Goal: Information Seeking & Learning: Learn about a topic

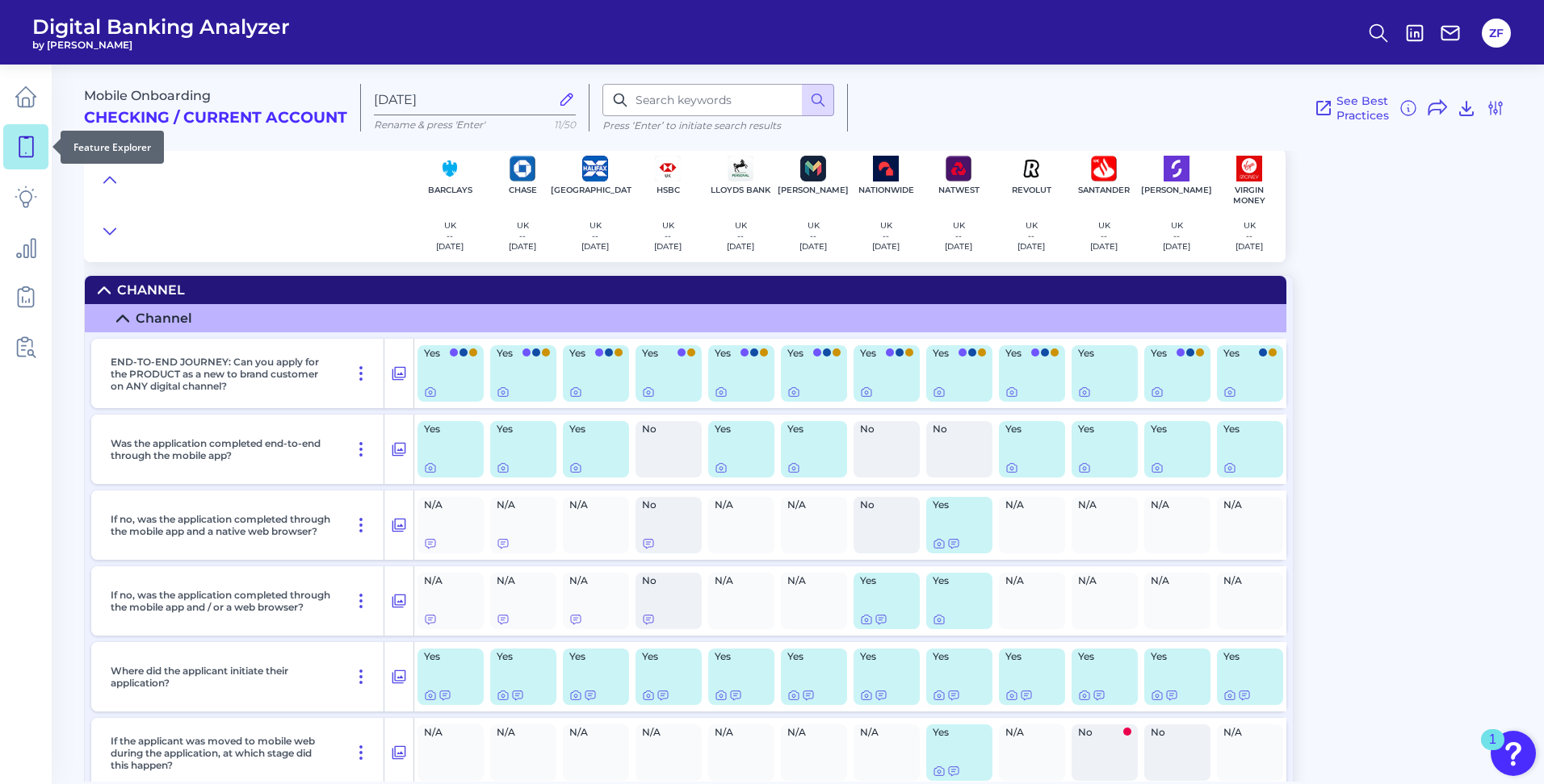
click at [28, 165] on link at bounding box center [26, 146] width 45 height 45
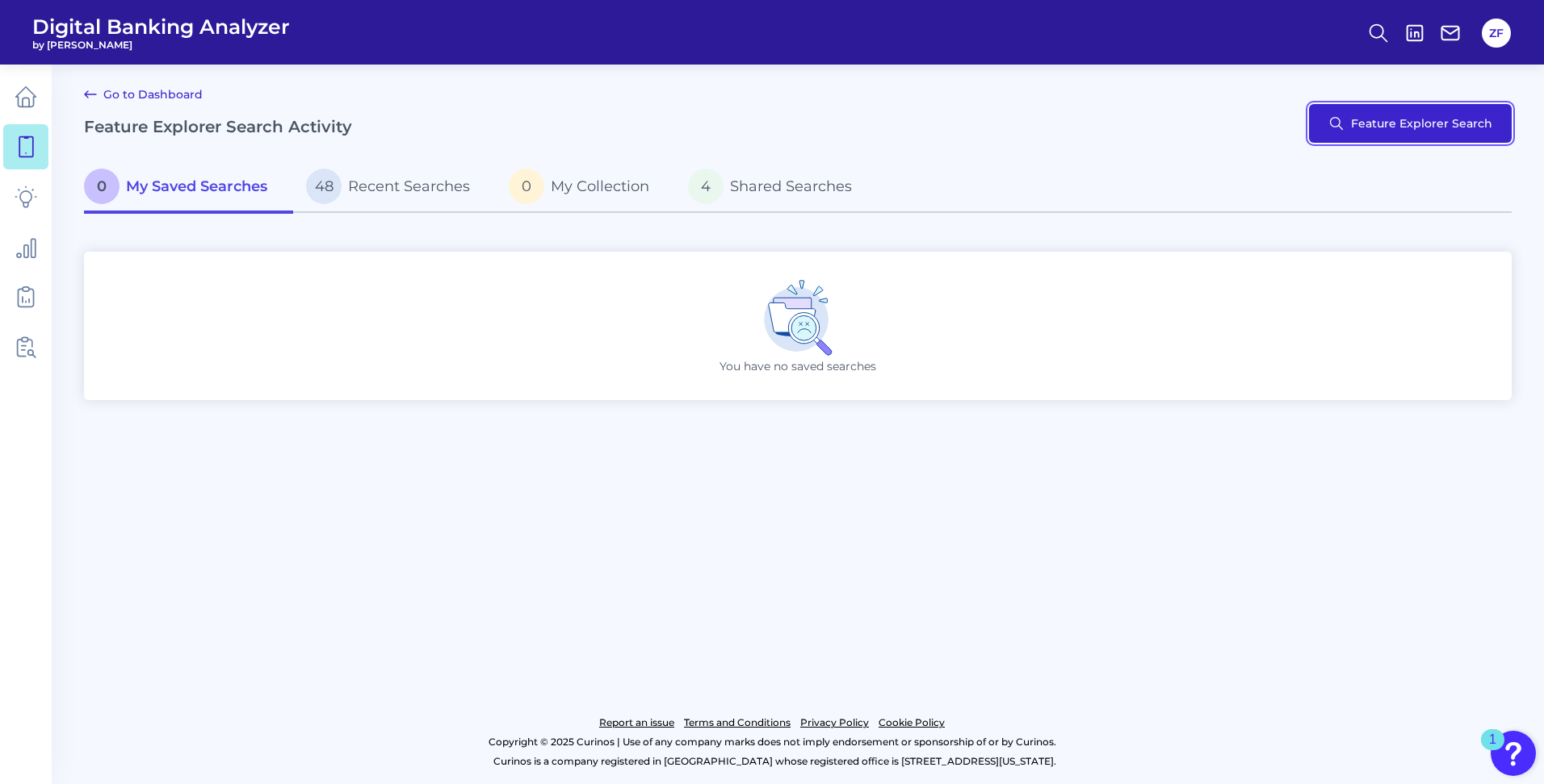
click at [1357, 129] on button "Feature Explorer Search" at bounding box center [1410, 123] width 203 height 38
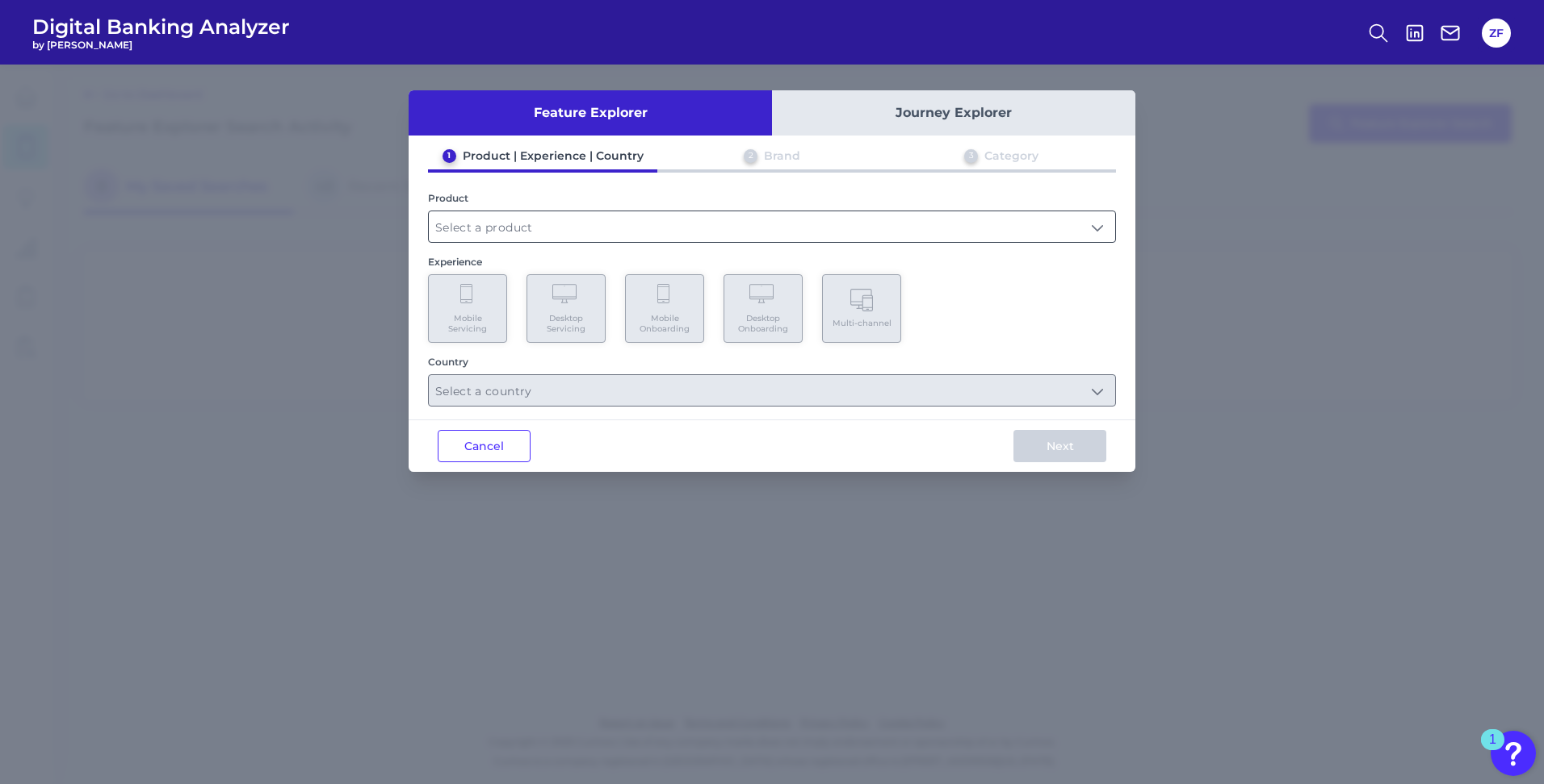
drag, startPoint x: 525, startPoint y: 214, endPoint x: 534, endPoint y: 233, distance: 21.0
click at [534, 233] on input "text" at bounding box center [772, 227] width 686 height 31
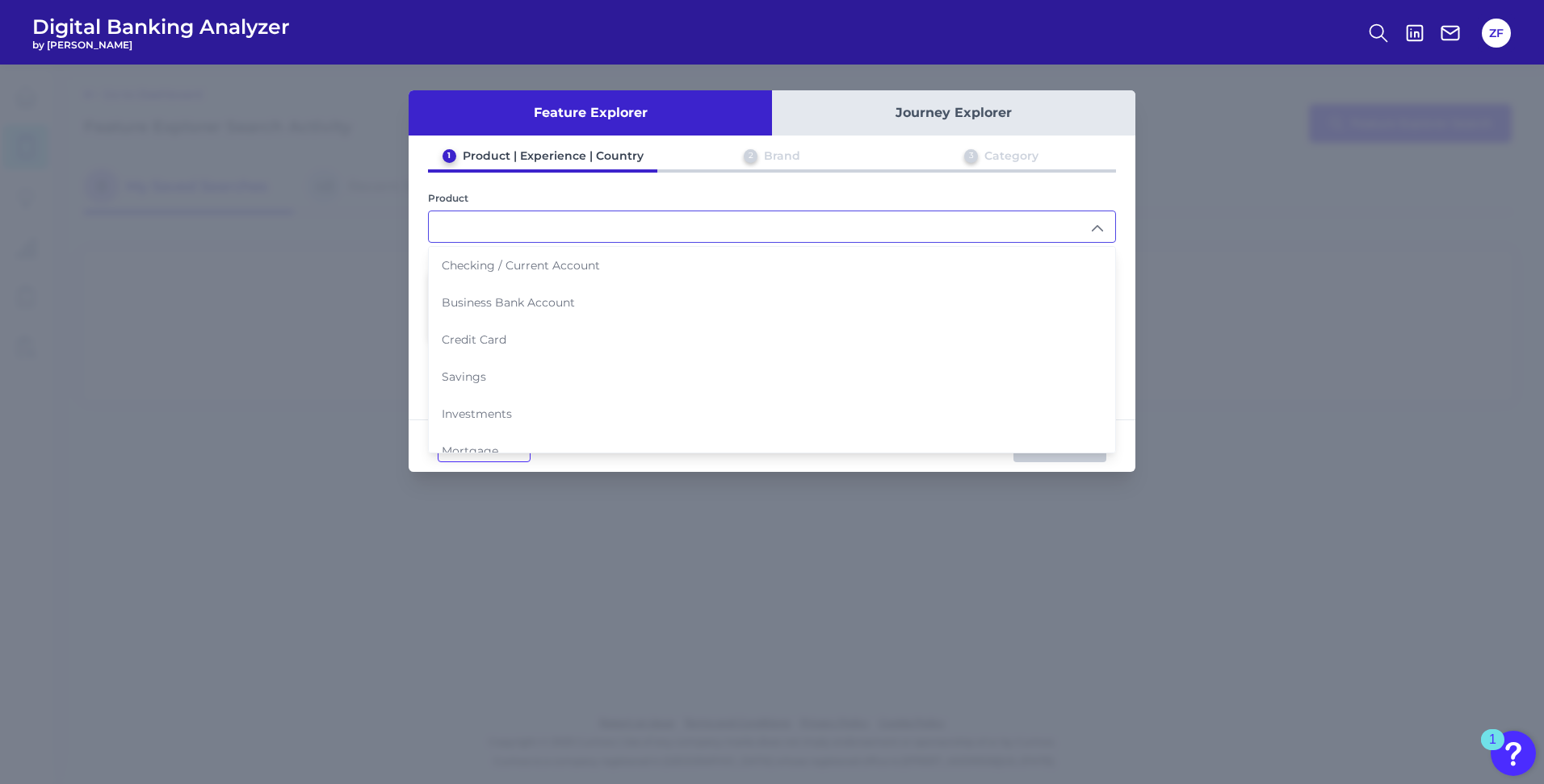
click at [539, 235] on input "text" at bounding box center [772, 227] width 686 height 31
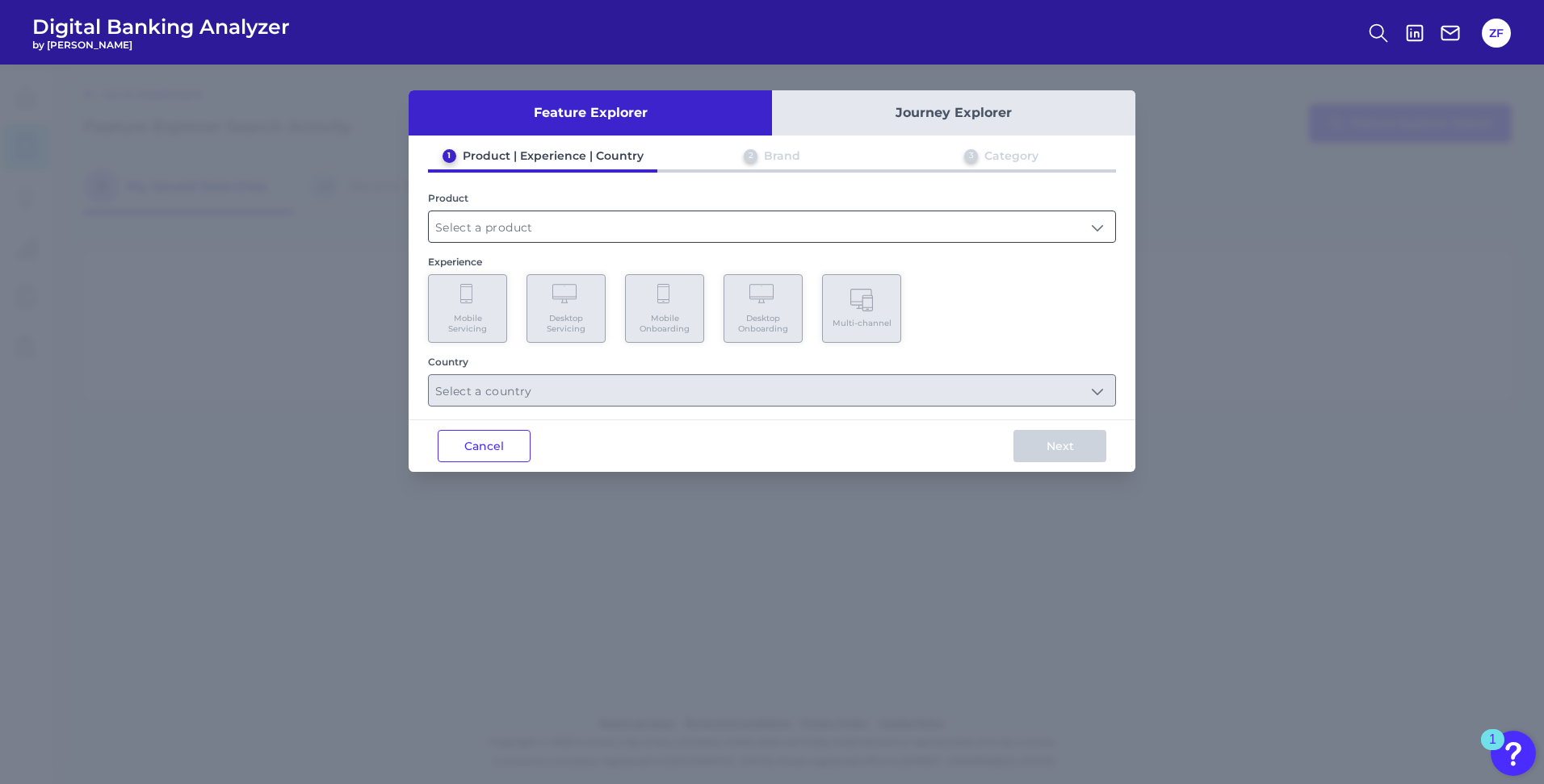
click at [541, 221] on input "text" at bounding box center [772, 227] width 686 height 31
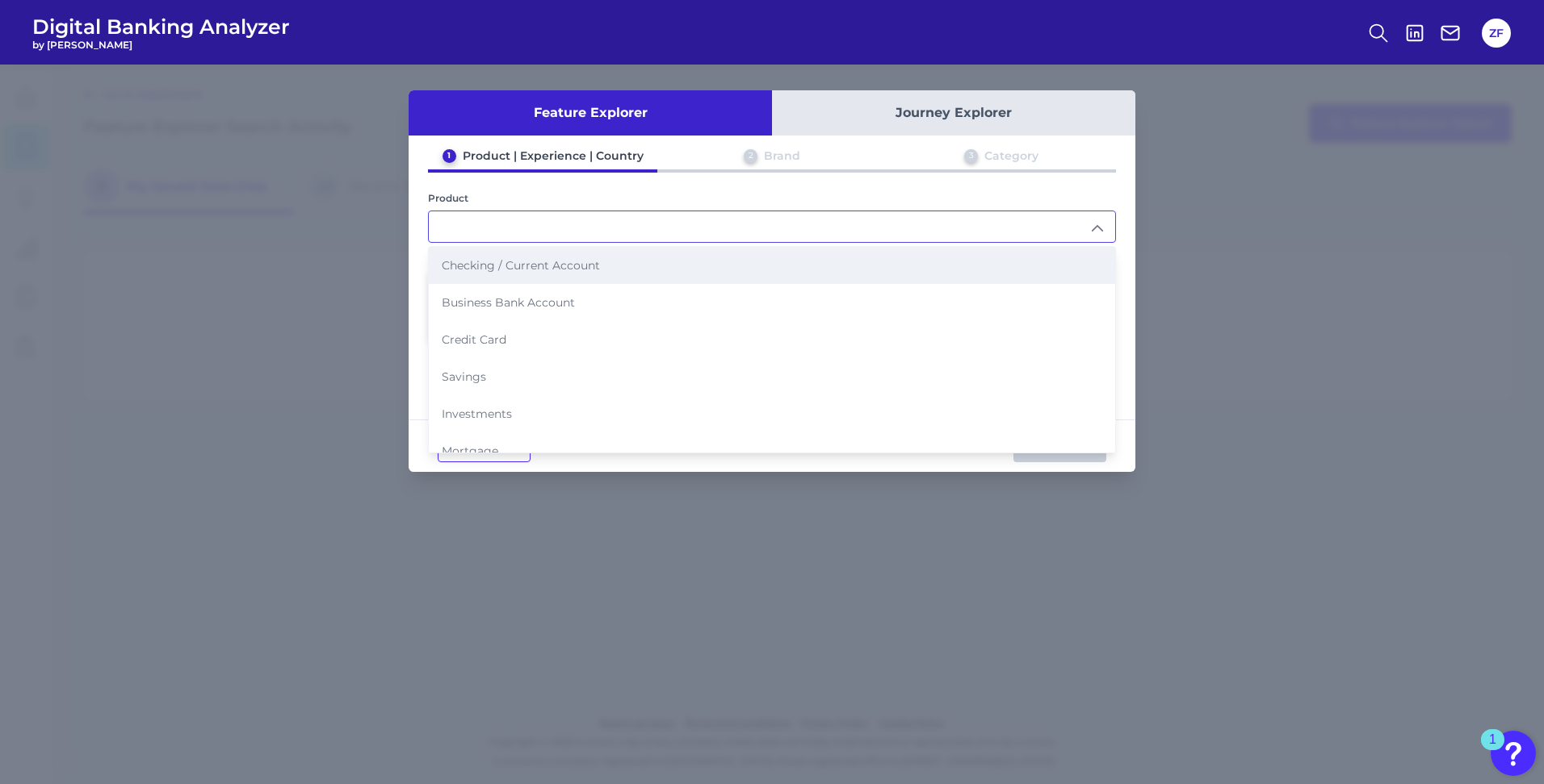
click at [526, 262] on span "Checking / Current Account" at bounding box center [520, 265] width 158 height 15
type input "Checking / Current Account"
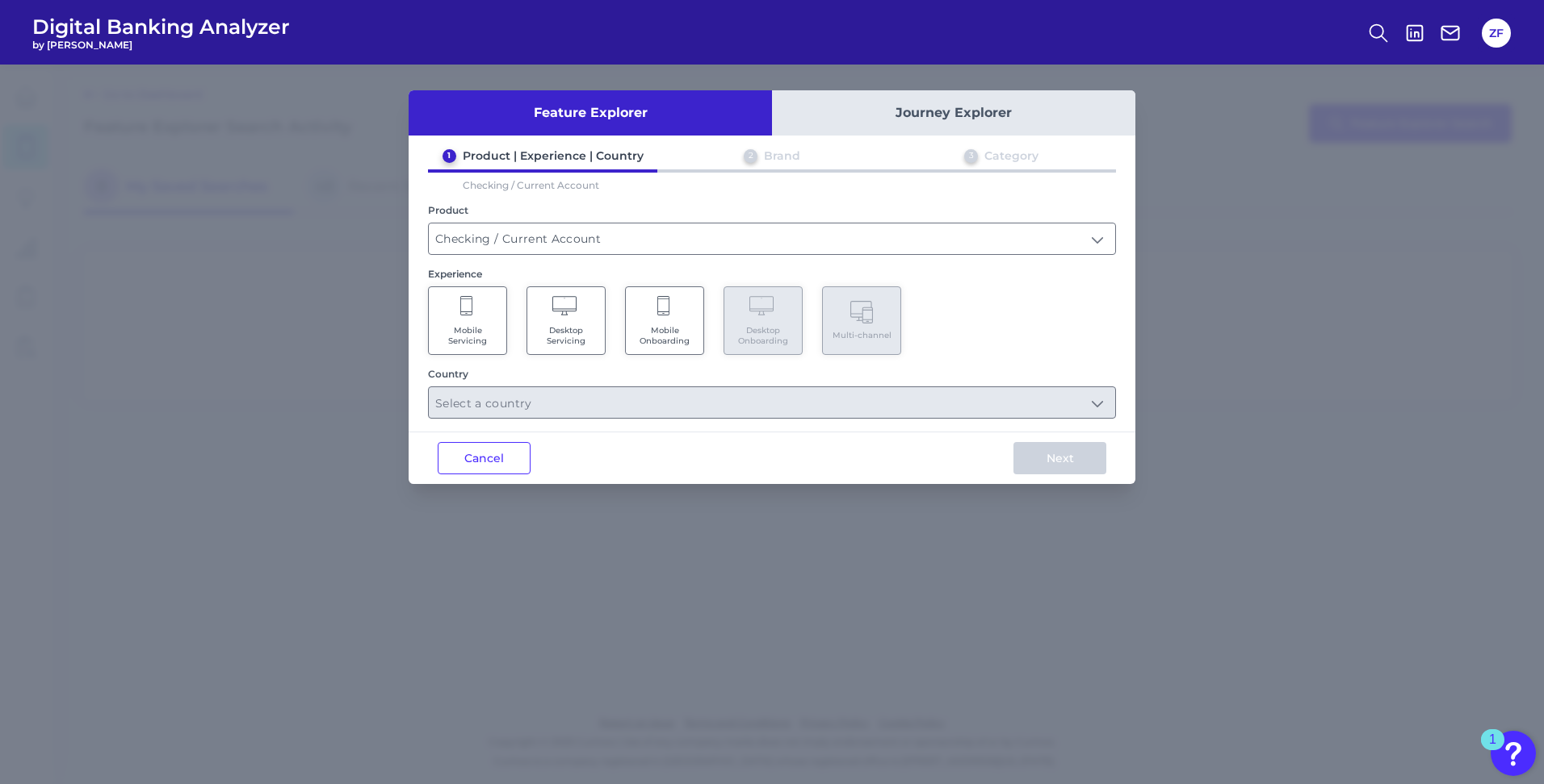
click at [443, 318] on Servicing "Mobile Servicing" at bounding box center [467, 321] width 79 height 68
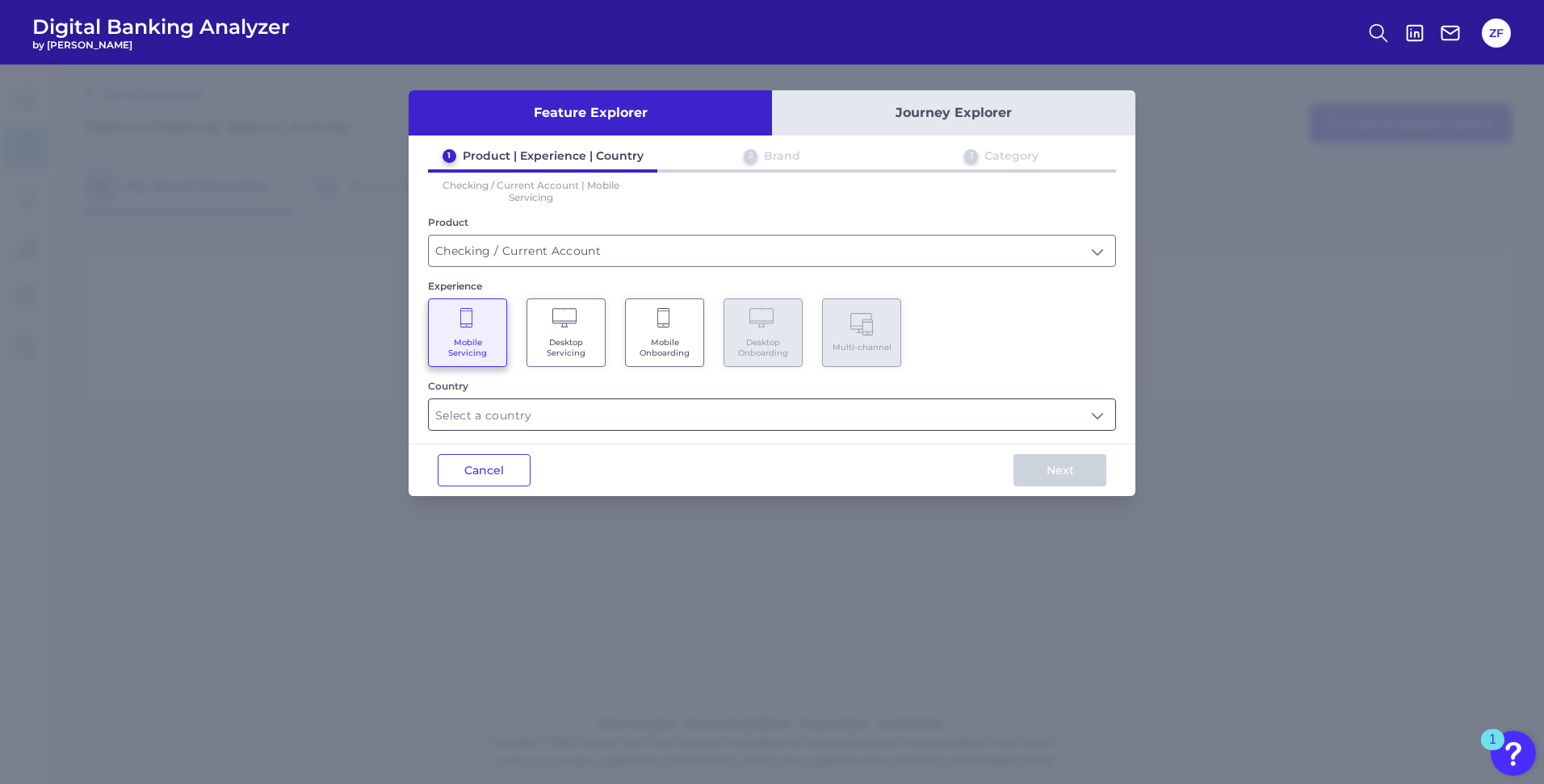
click at [488, 410] on input "text" at bounding box center [772, 415] width 686 height 31
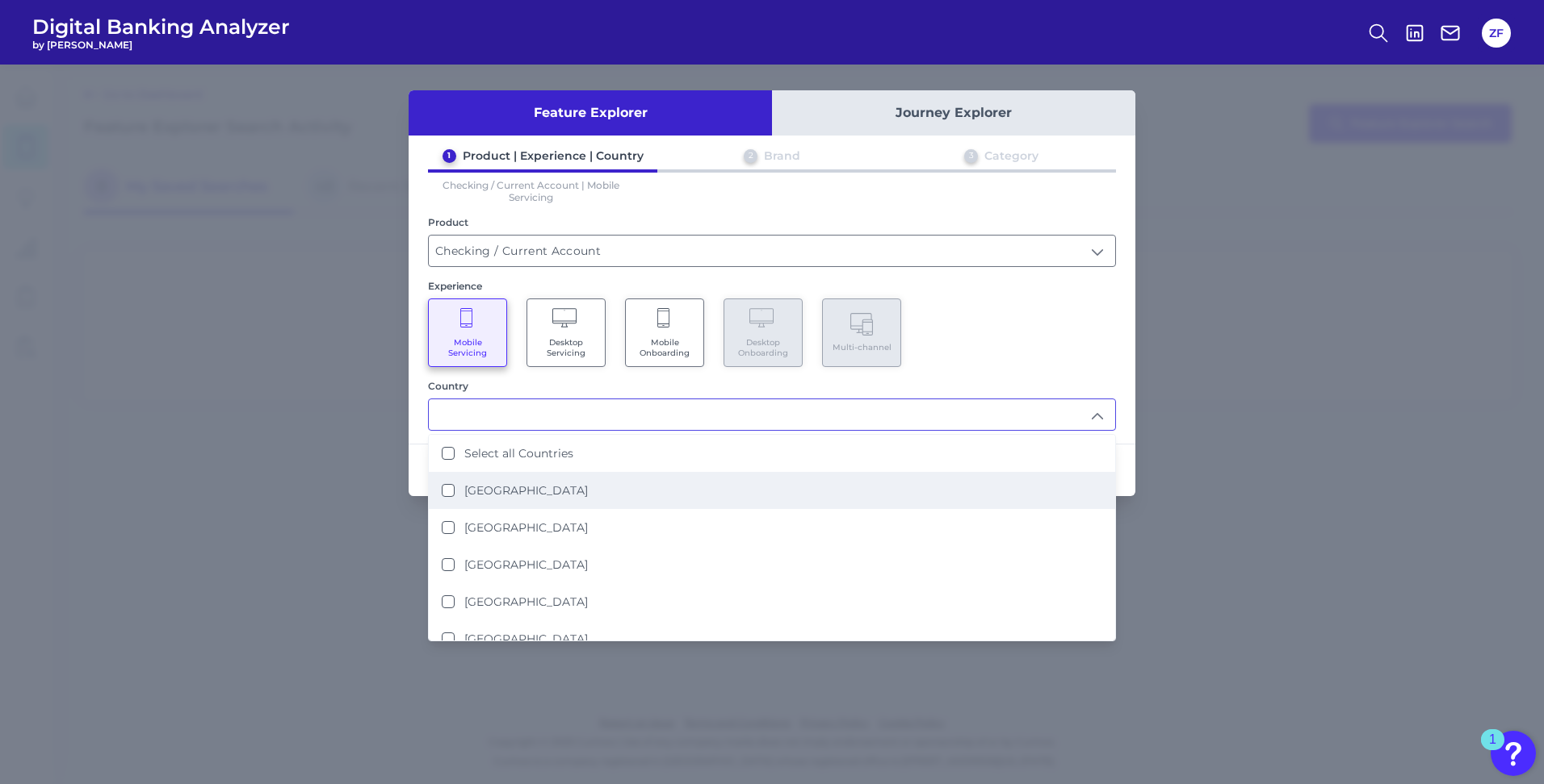
click at [490, 482] on li "[GEOGRAPHIC_DATA]" at bounding box center [772, 490] width 686 height 37
type input "[GEOGRAPHIC_DATA]"
click at [1099, 476] on li "[GEOGRAPHIC_DATA]" at bounding box center [772, 490] width 686 height 37
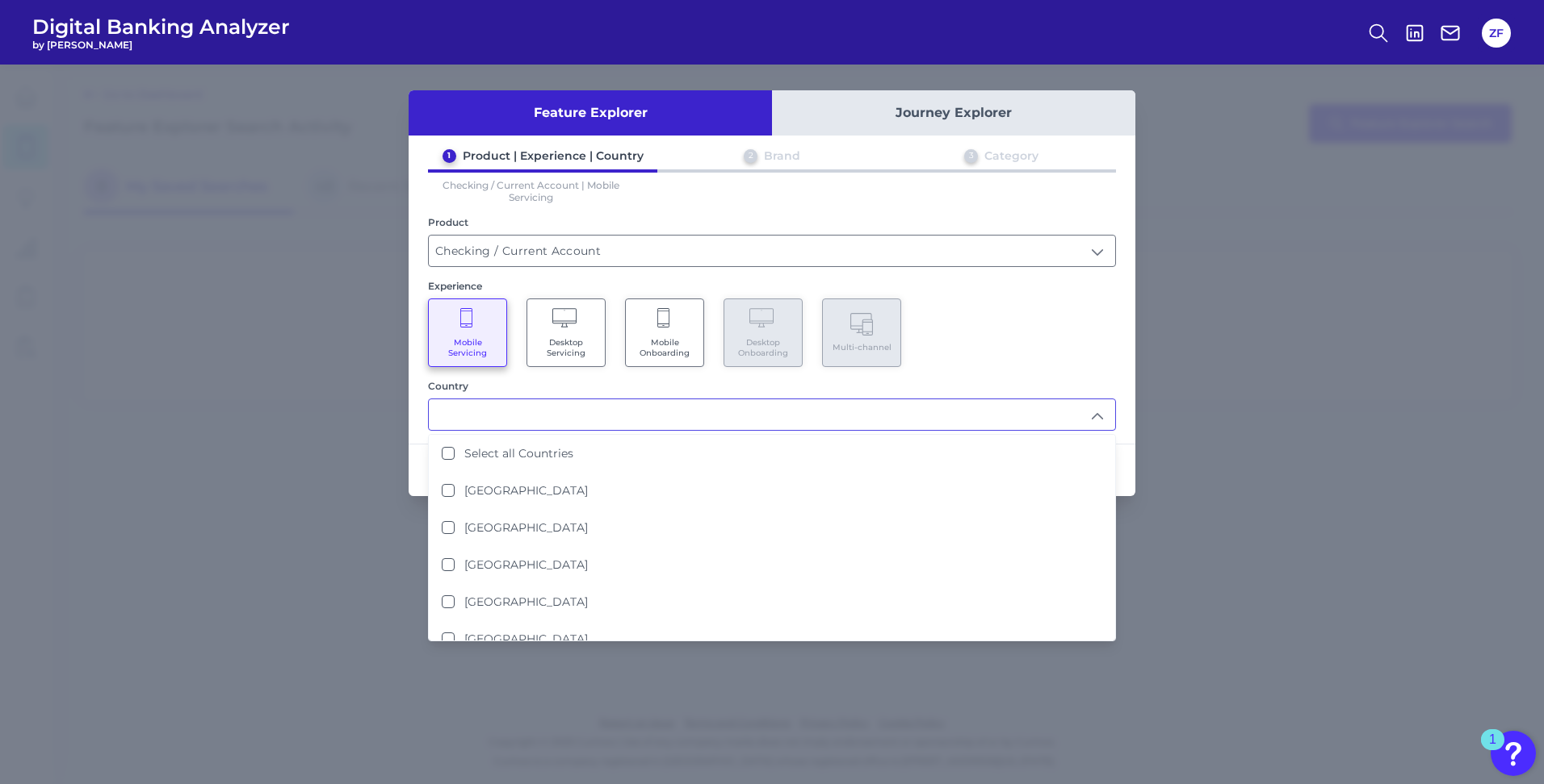
drag, startPoint x: 630, startPoint y: 492, endPoint x: 1011, endPoint y: 416, distance: 388.5
click at [634, 489] on li "[GEOGRAPHIC_DATA]" at bounding box center [772, 490] width 686 height 37
type input "[GEOGRAPHIC_DATA]"
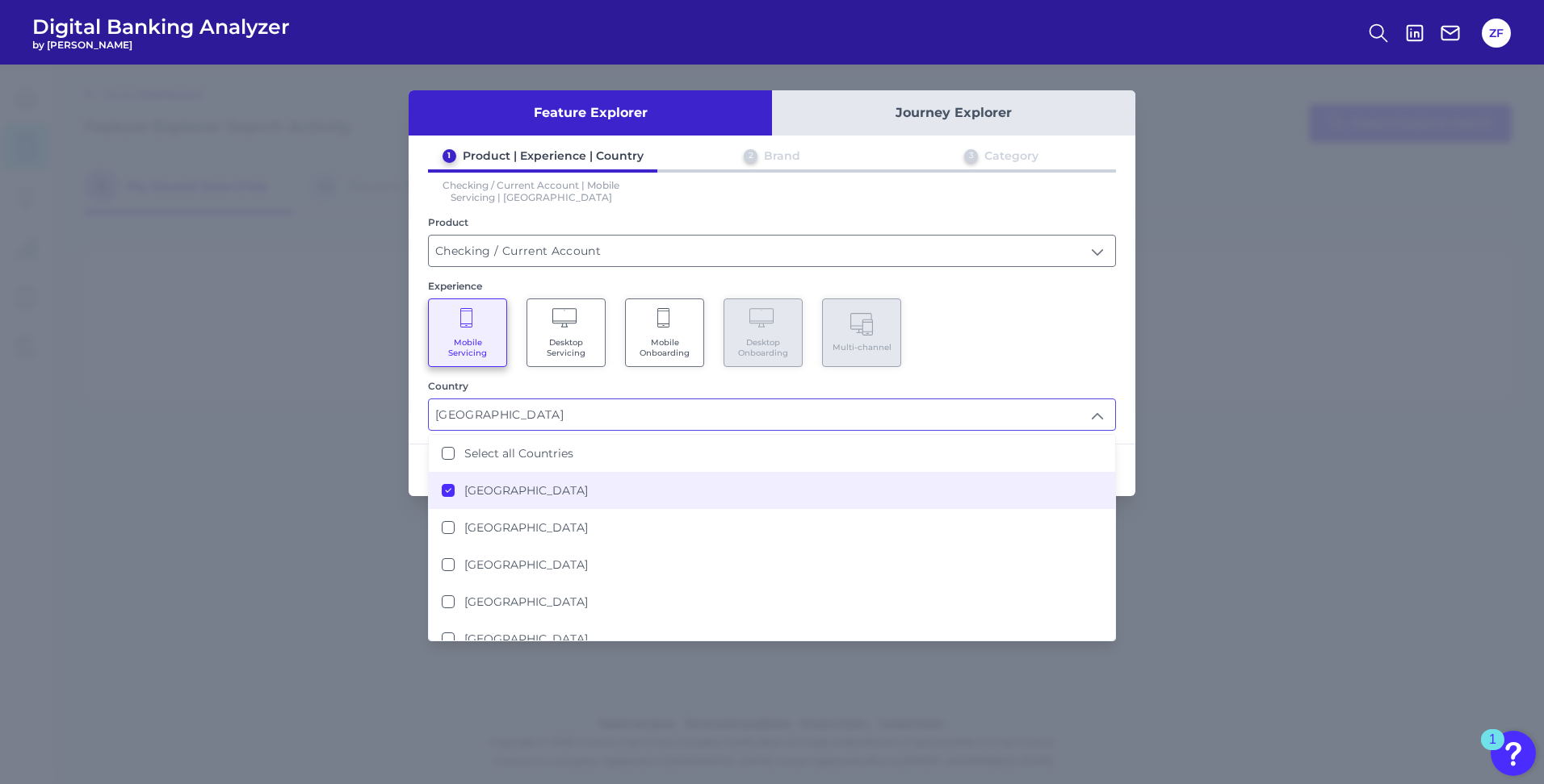
click at [1121, 418] on div "1 Product | Experience | Country 2 Brand 3 Category Checking / Current Account …" at bounding box center [772, 290] width 726 height 282
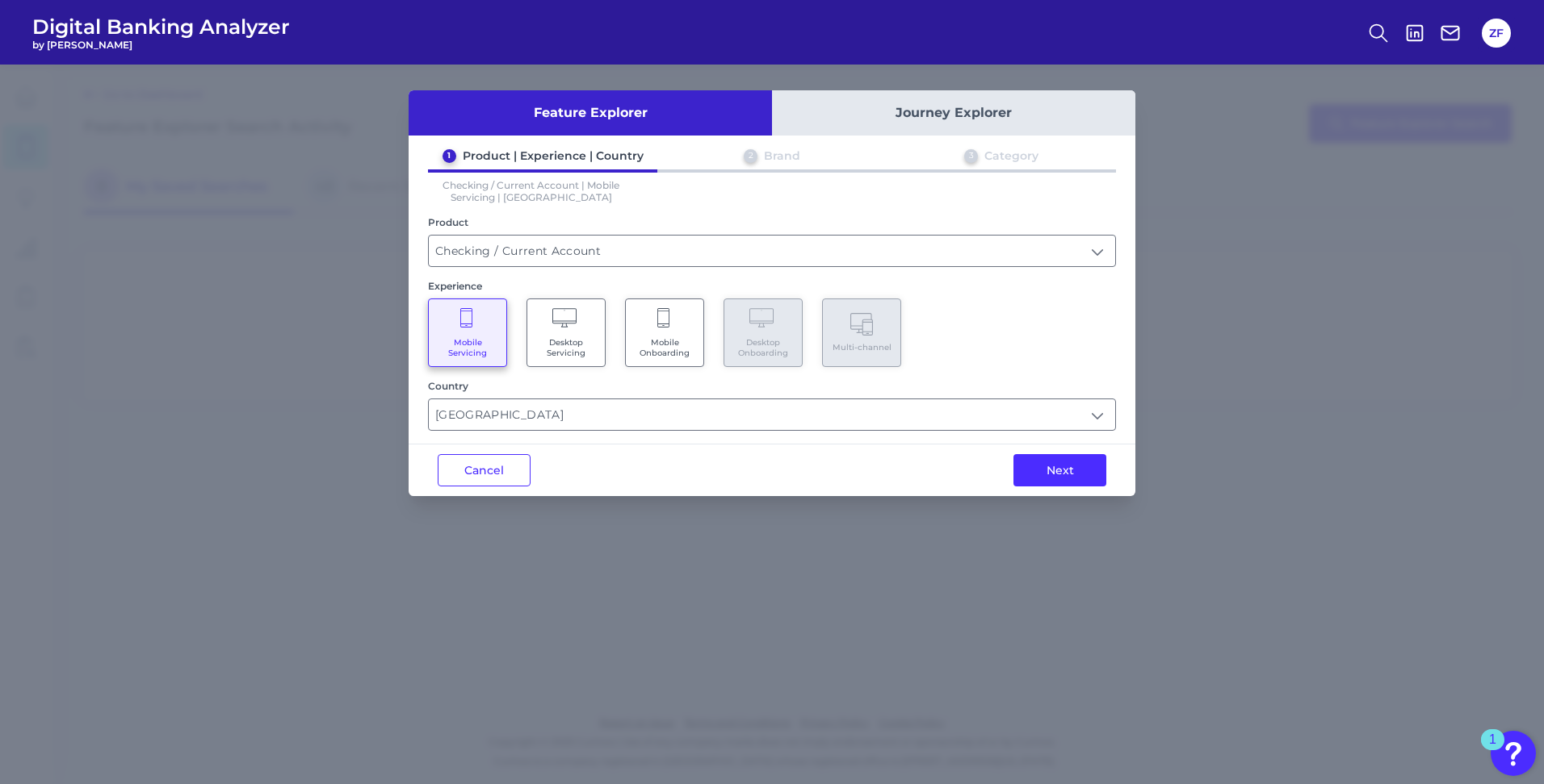
click at [1053, 487] on div "Next" at bounding box center [1060, 470] width 151 height 51
click at [1056, 472] on button "Next" at bounding box center [1059, 470] width 93 height 32
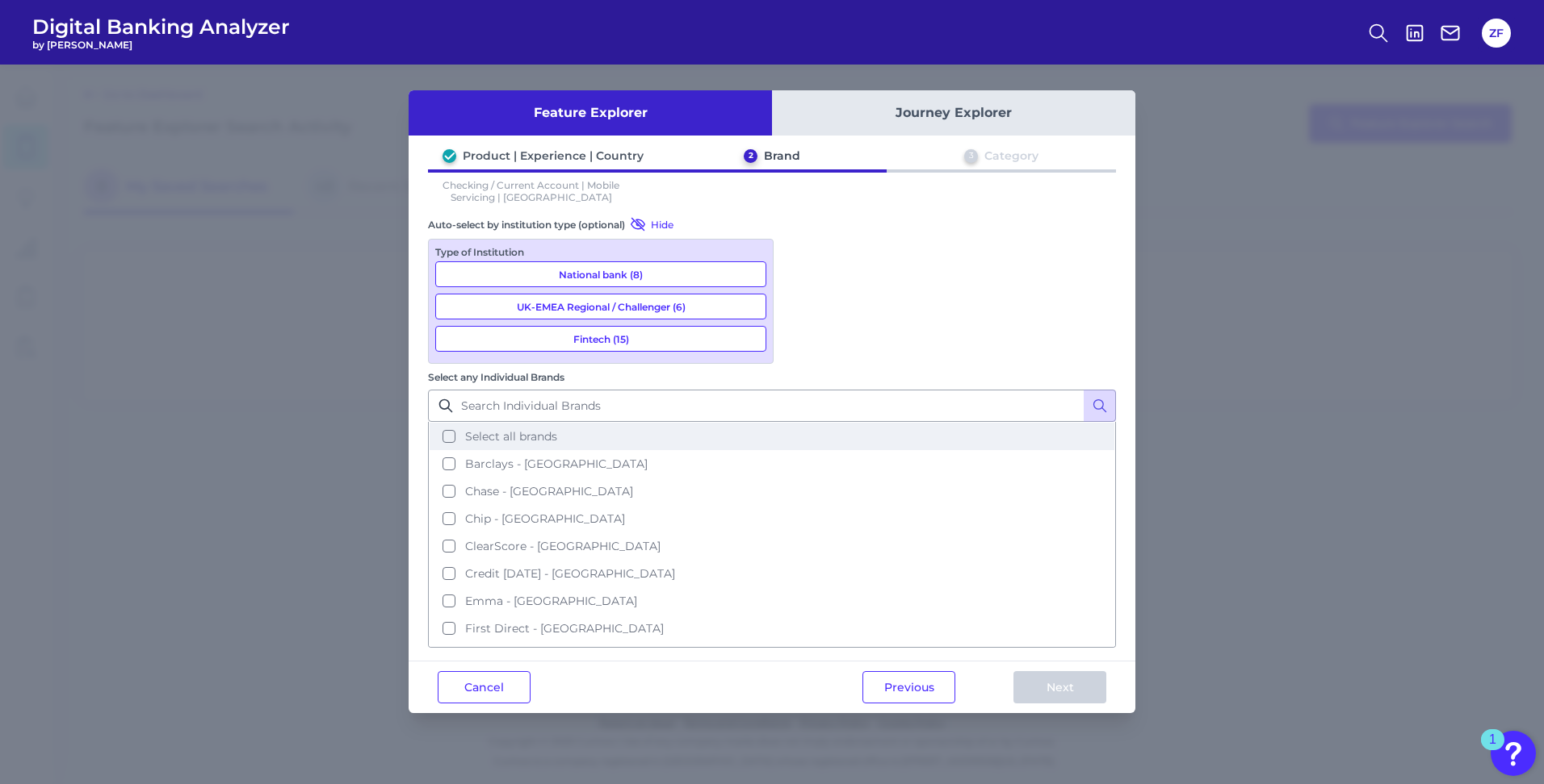
click at [870, 423] on button "Select all brands" at bounding box center [772, 437] width 684 height 27
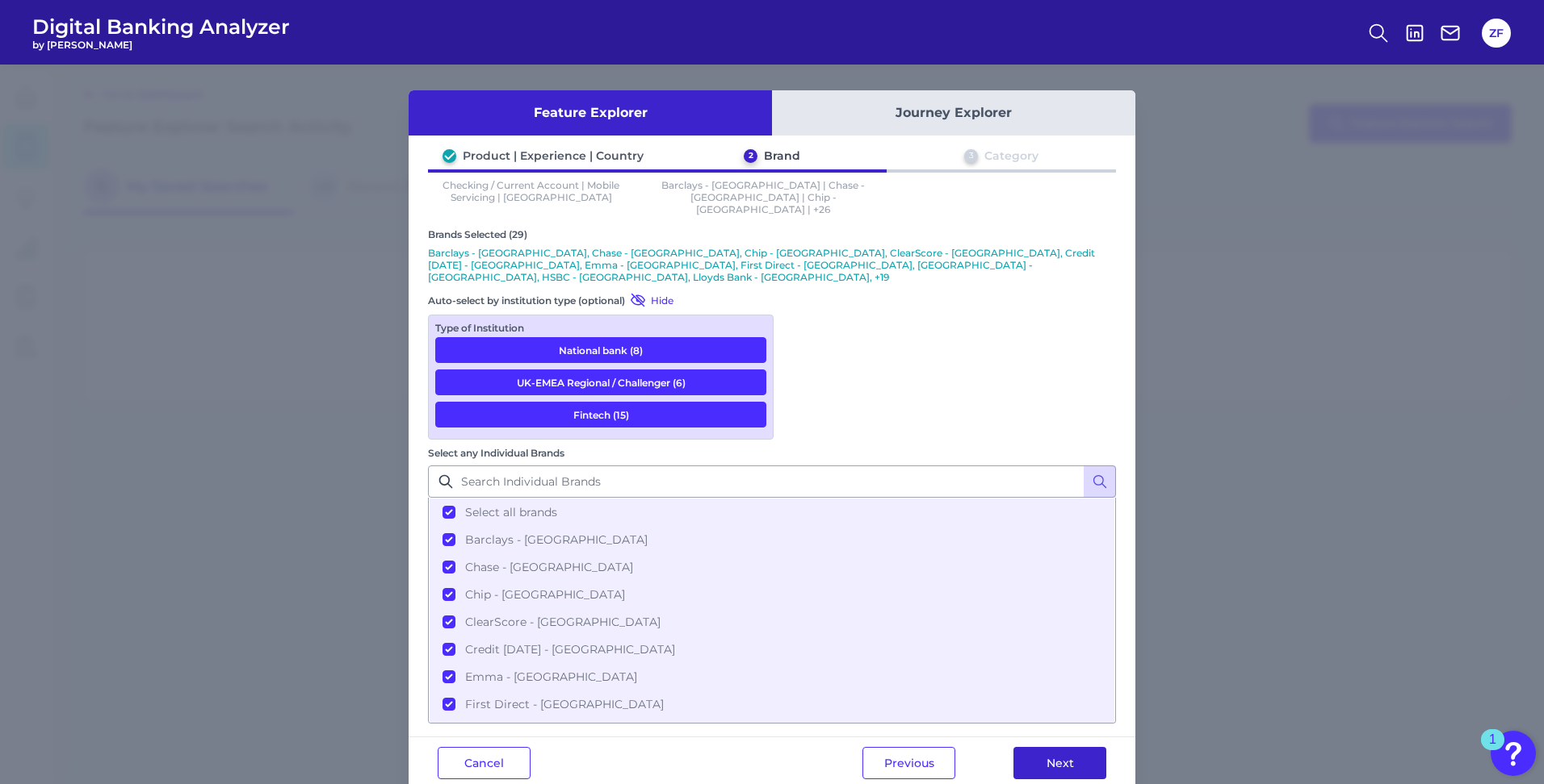
click at [1076, 747] on button "Next" at bounding box center [1059, 763] width 93 height 32
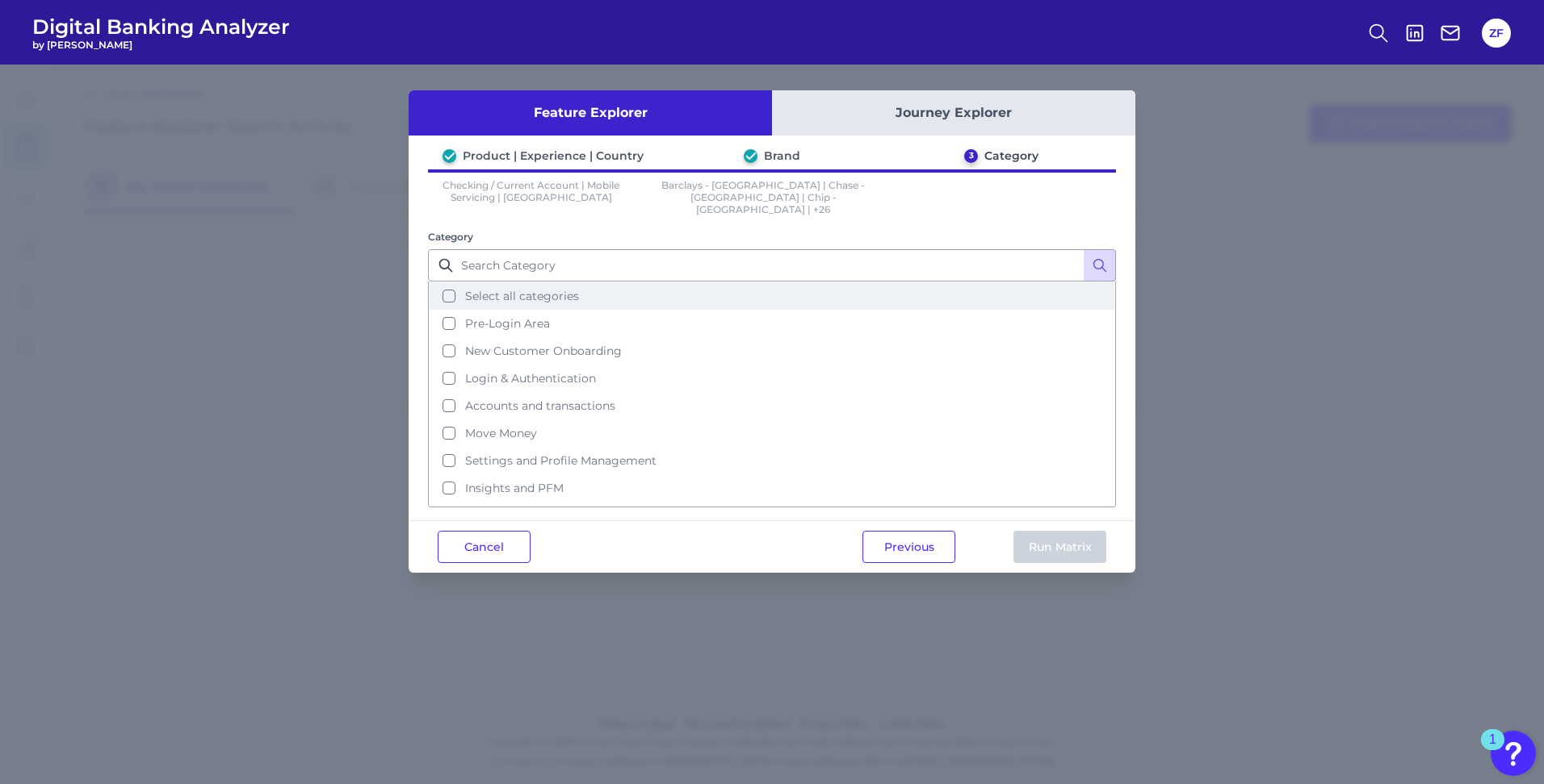
click at [486, 296] on button "Select all categories" at bounding box center [772, 296] width 684 height 27
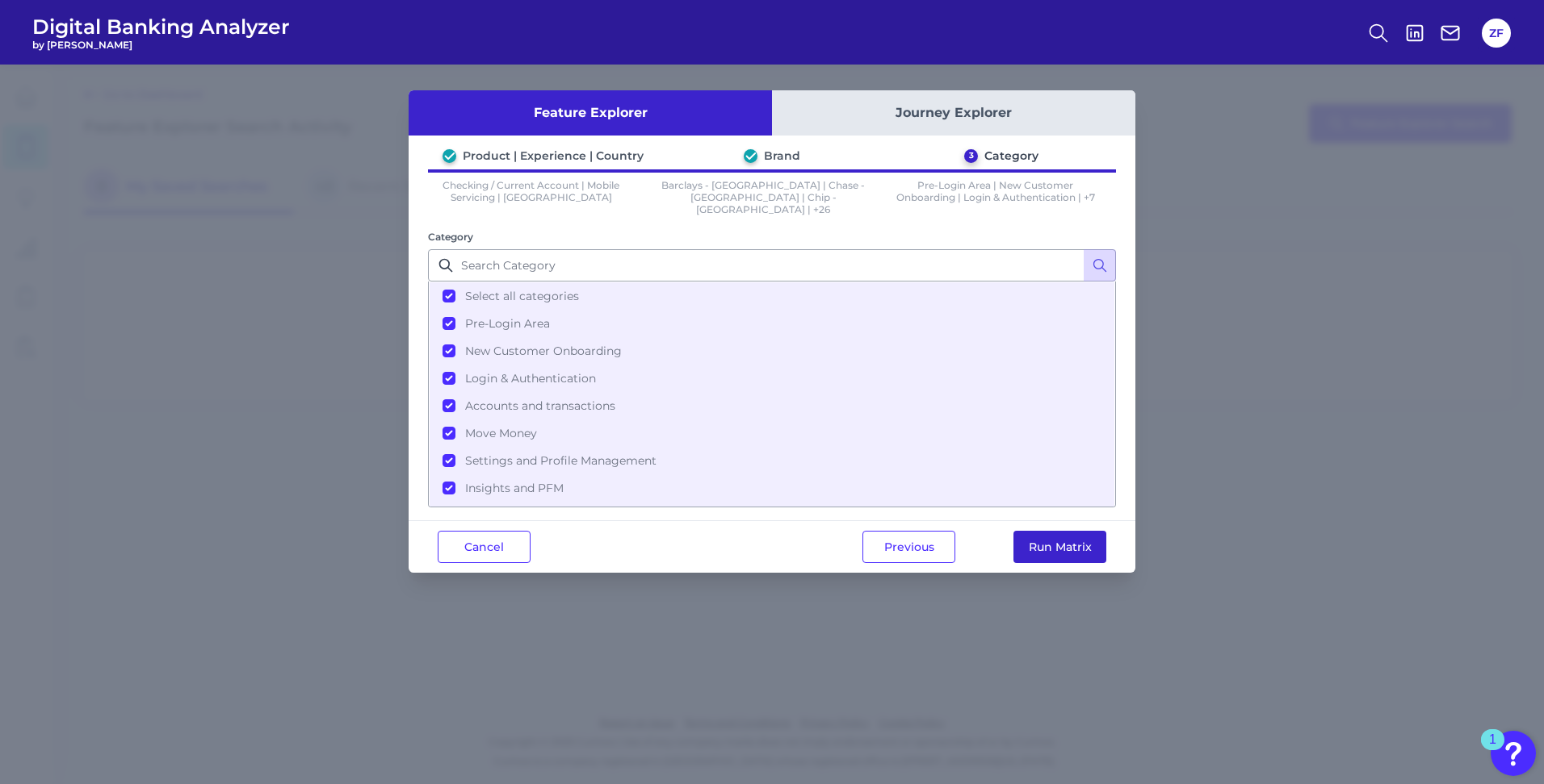
click at [1076, 531] on button "Run Matrix" at bounding box center [1059, 547] width 93 height 32
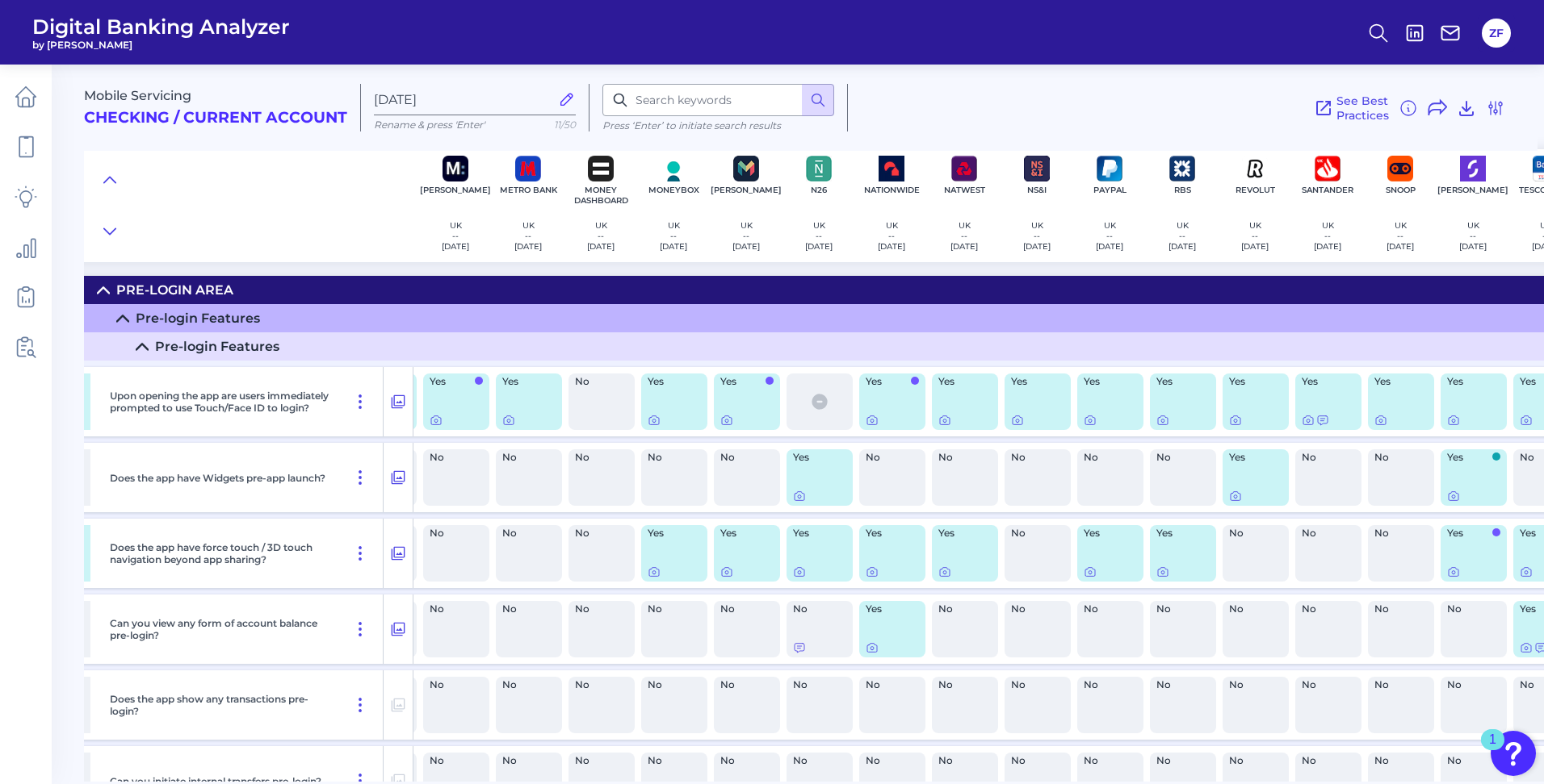
scroll to position [0, 991]
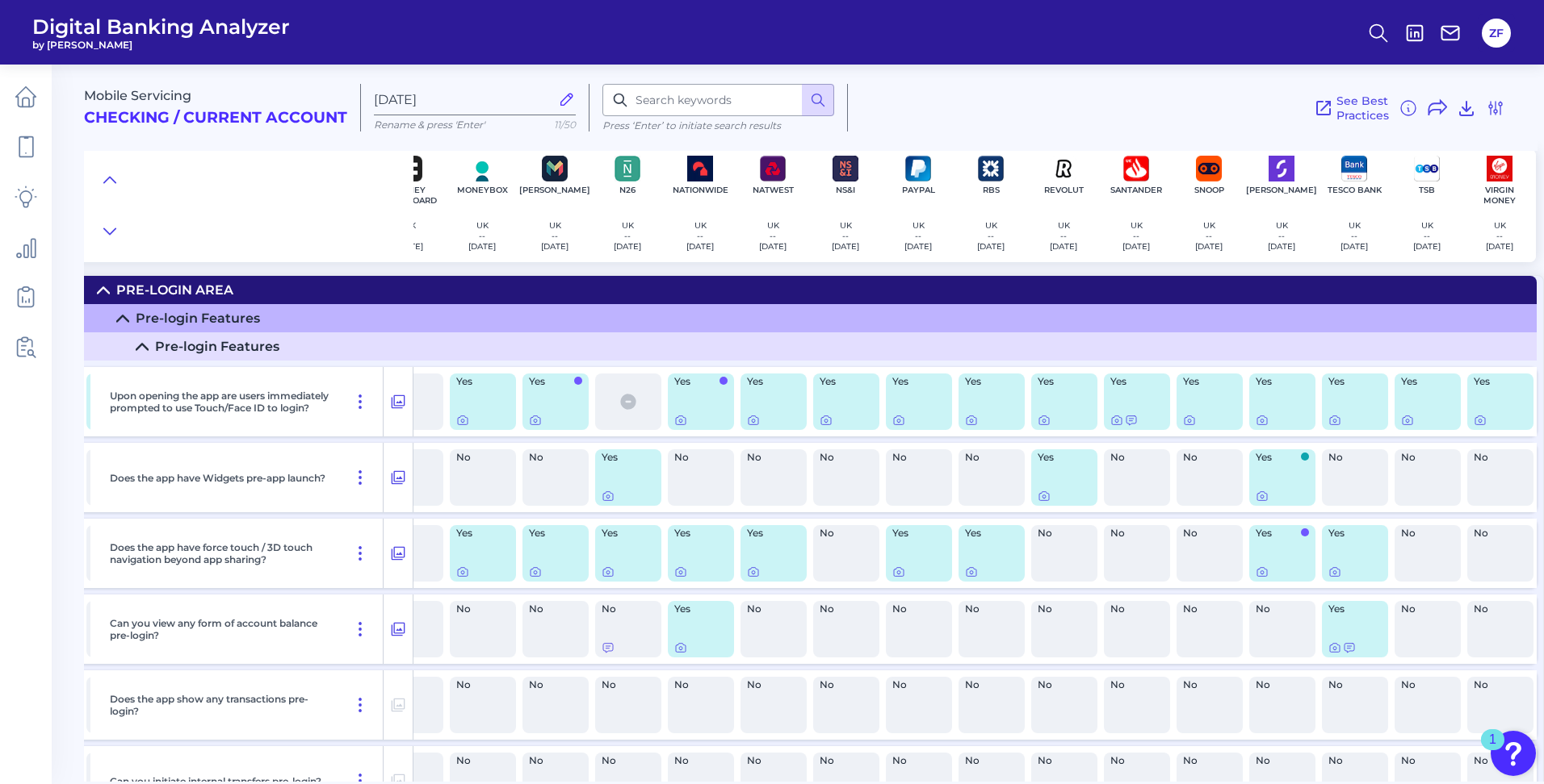
click at [1409, 411] on div "Yes" at bounding box center [1427, 402] width 66 height 56
click at [1405, 413] on div "Yes" at bounding box center [1427, 402] width 66 height 56
click at [1405, 417] on div at bounding box center [1401, 410] width 16 height 16
click at [1404, 421] on icon at bounding box center [1407, 420] width 13 height 13
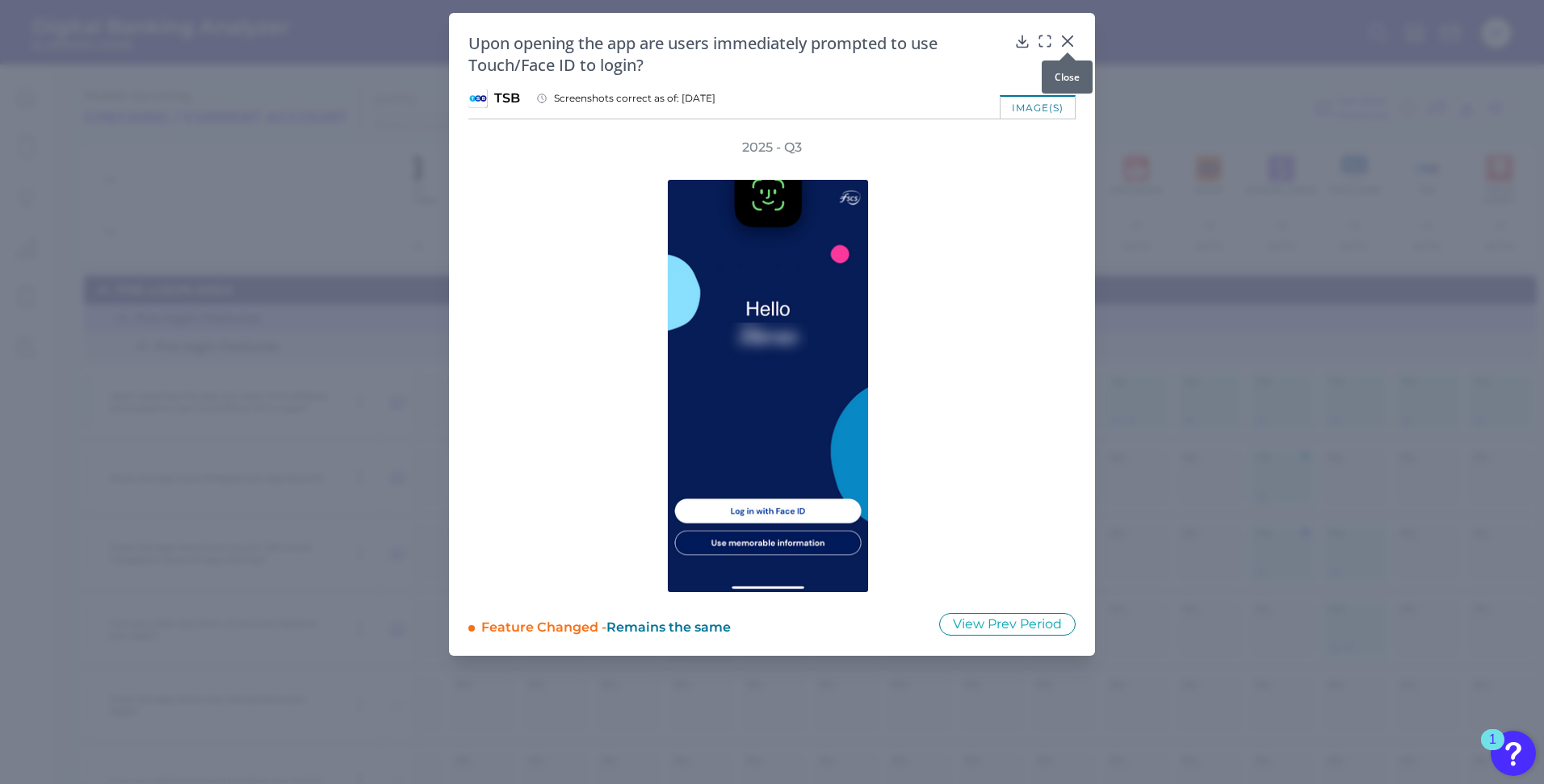
click at [1071, 43] on icon at bounding box center [1067, 41] width 16 height 16
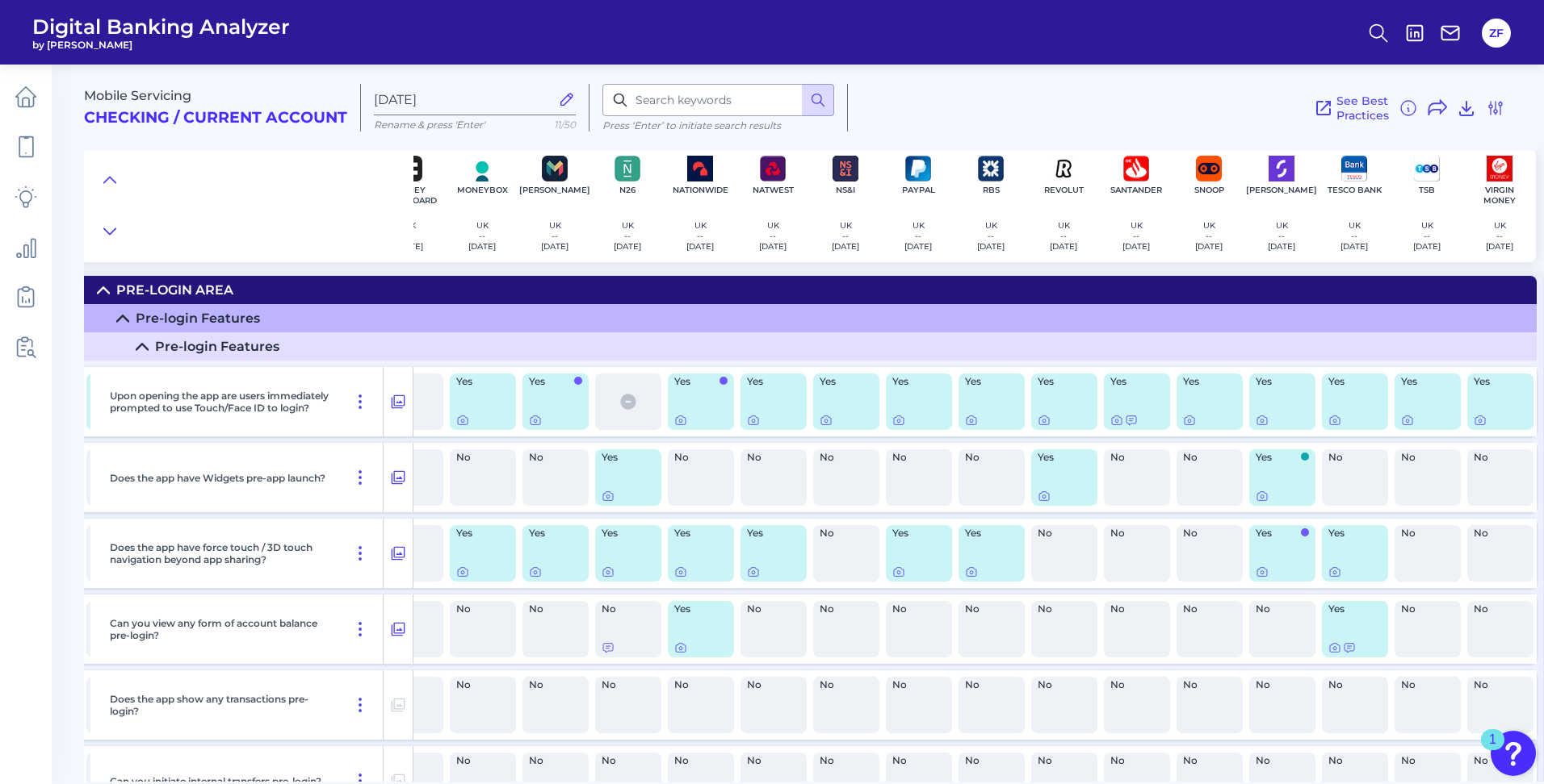
click at [1067, 339] on summary "Pre-login Features" at bounding box center [318, 346] width 2436 height 28
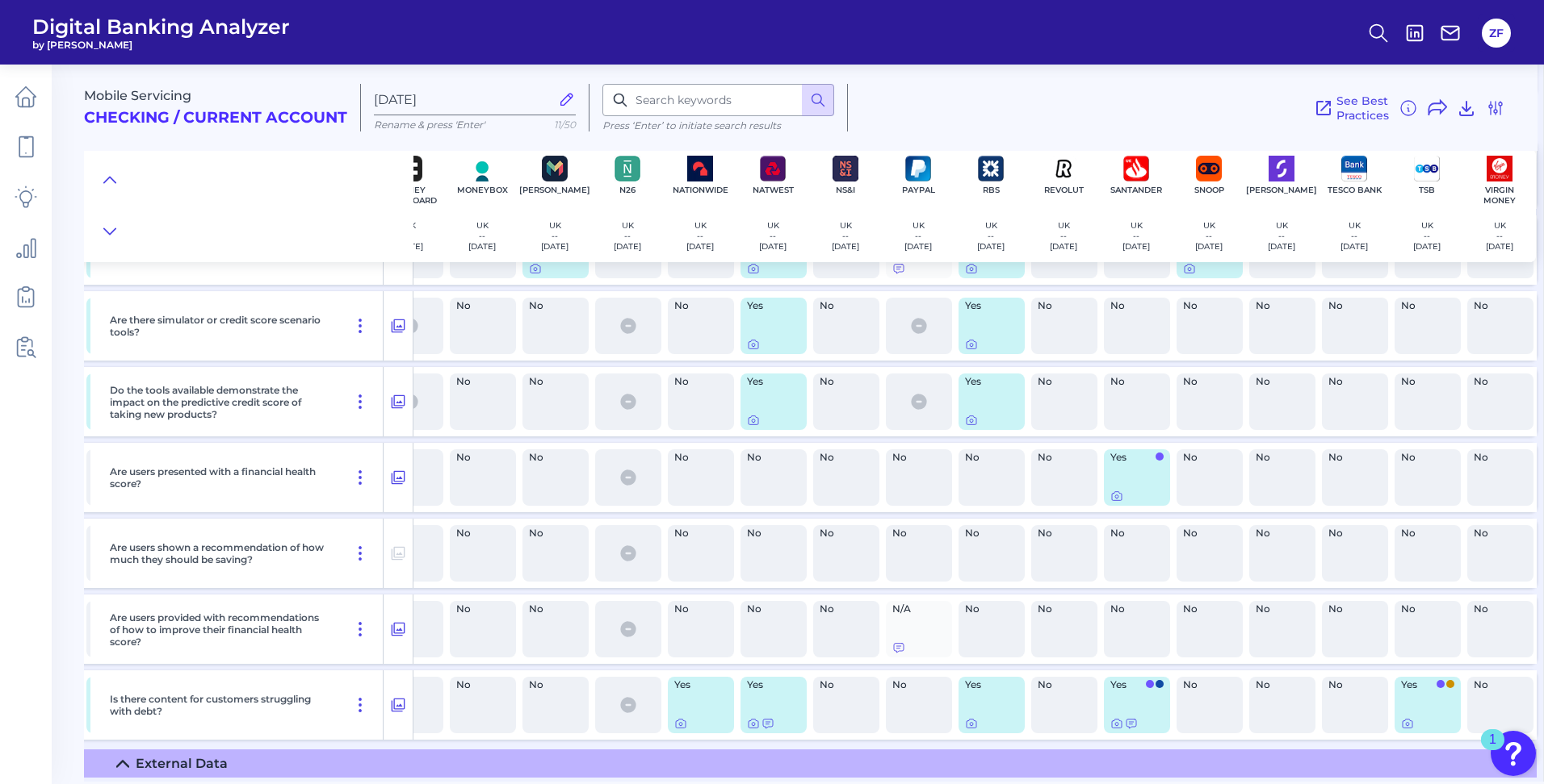
scroll to position [22974, 991]
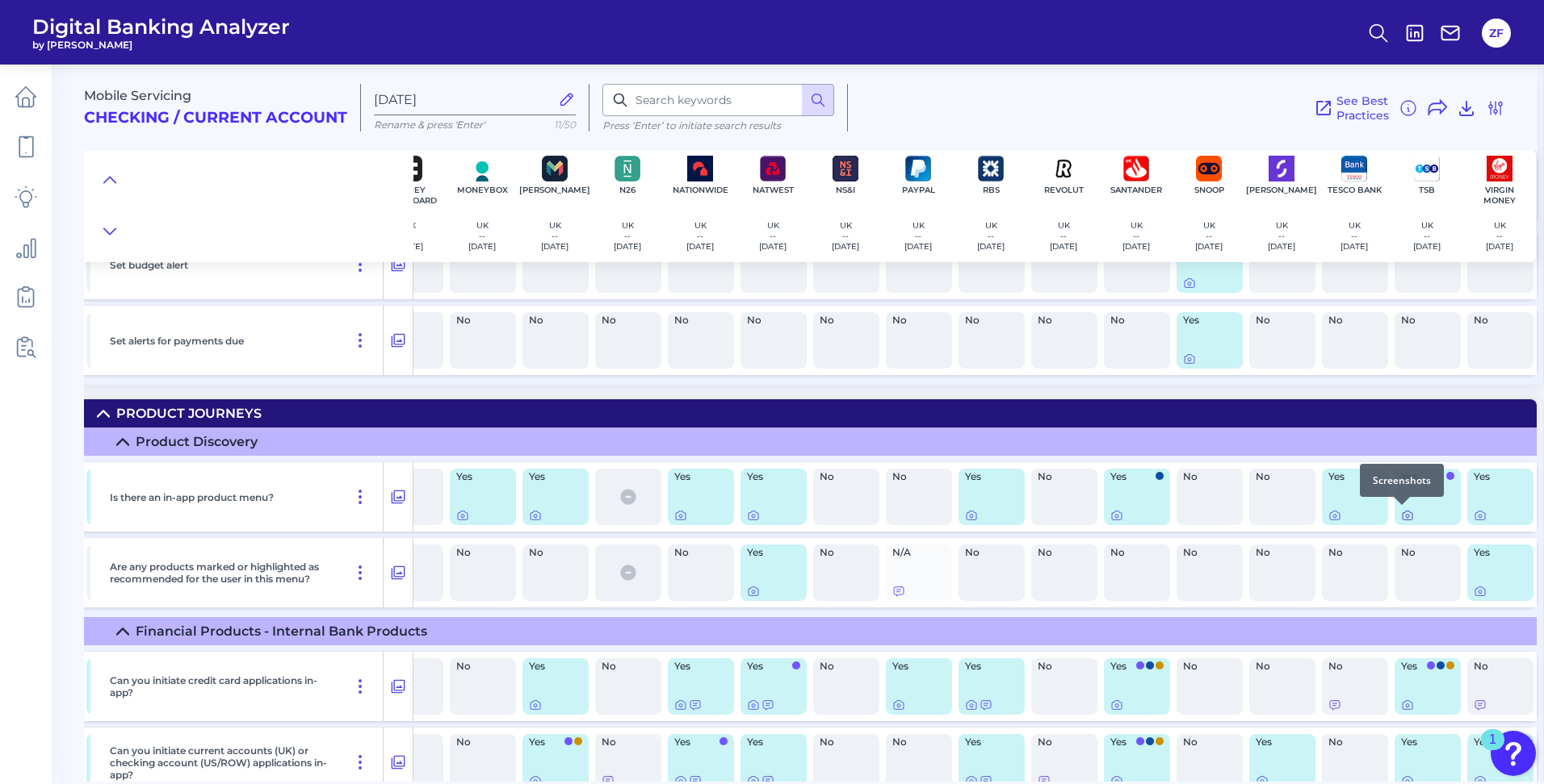
click at [1405, 513] on icon at bounding box center [1406, 516] width 9 height 9
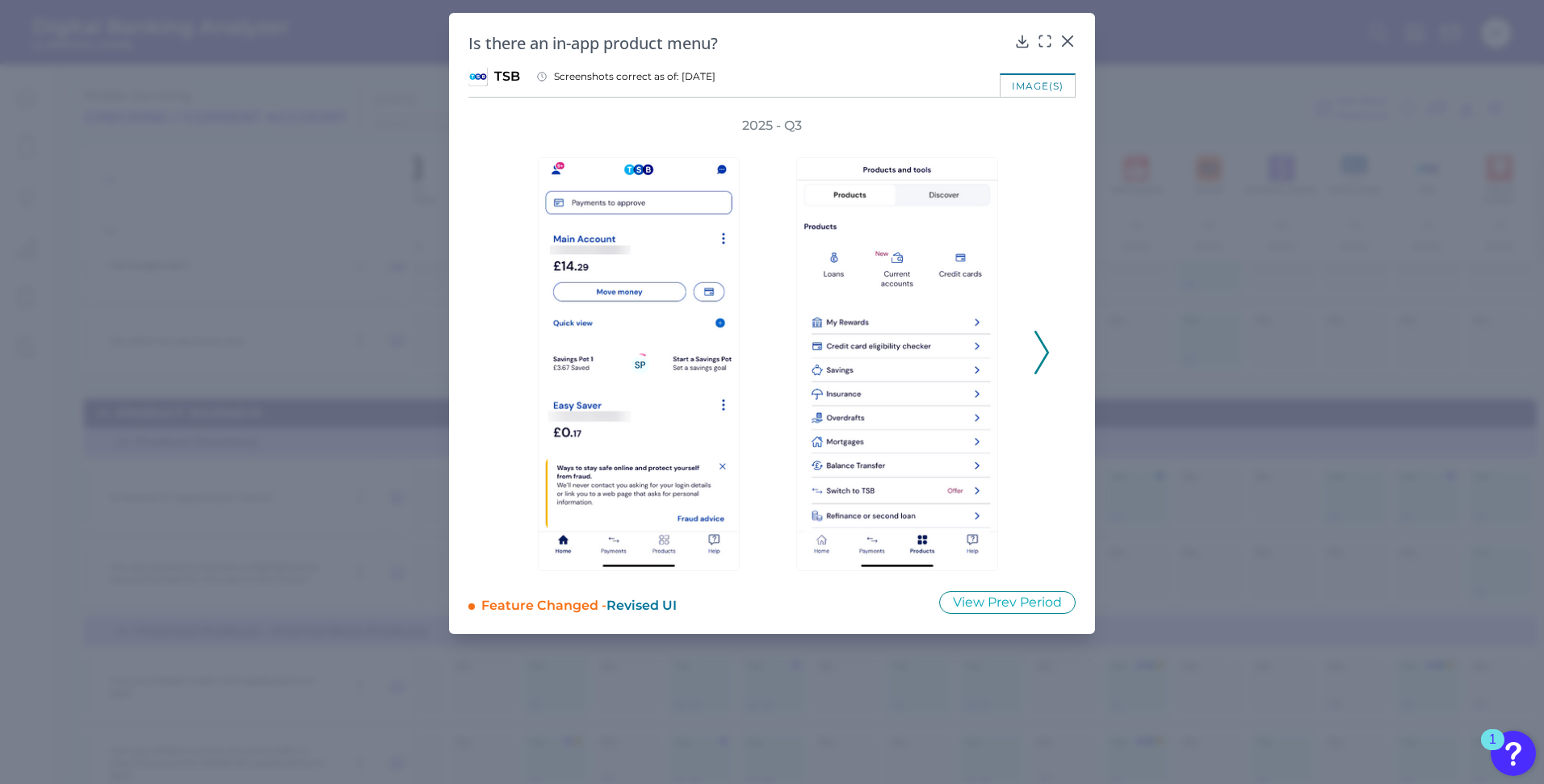
click at [1044, 351] on icon at bounding box center [1041, 352] width 15 height 44
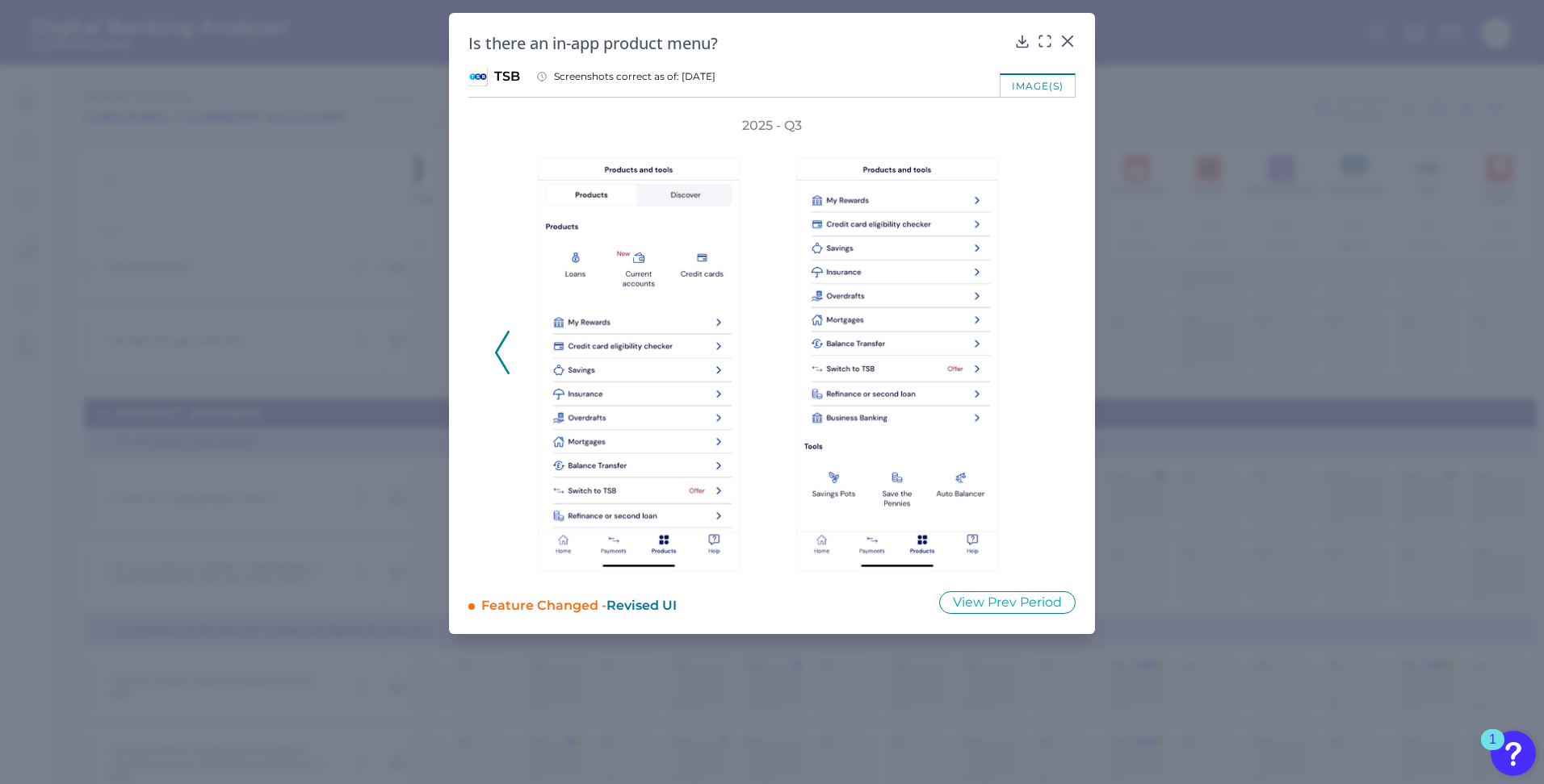
click at [1044, 351] on div "2025 - Q3" at bounding box center [772, 344] width 555 height 454
click at [954, 413] on img at bounding box center [897, 364] width 202 height 414
click at [1071, 50] on div "Is there an in-app product menu?" at bounding box center [772, 43] width 607 height 21
click at [1071, 43] on icon at bounding box center [1067, 41] width 16 height 16
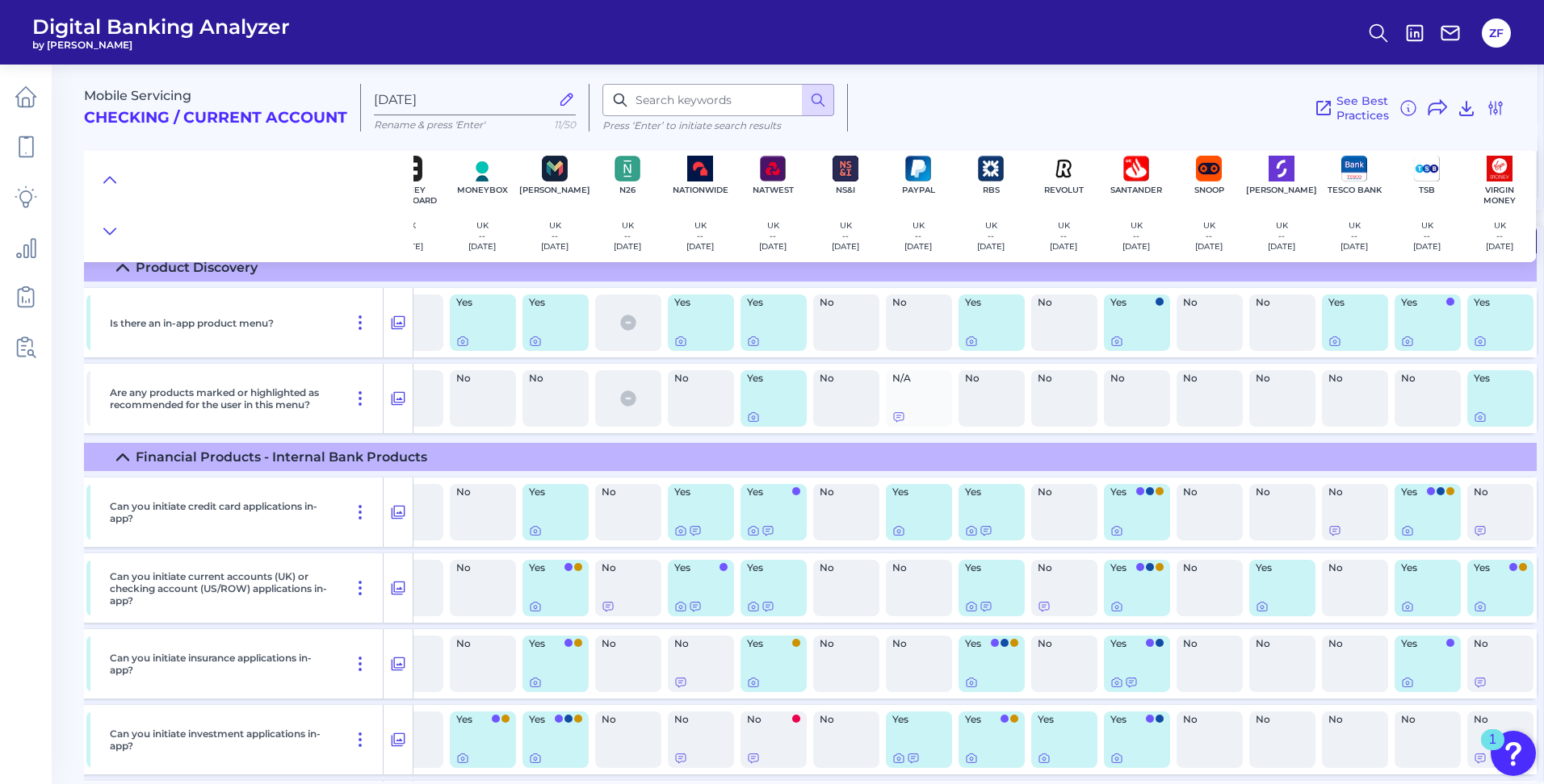
scroll to position [23296, 991]
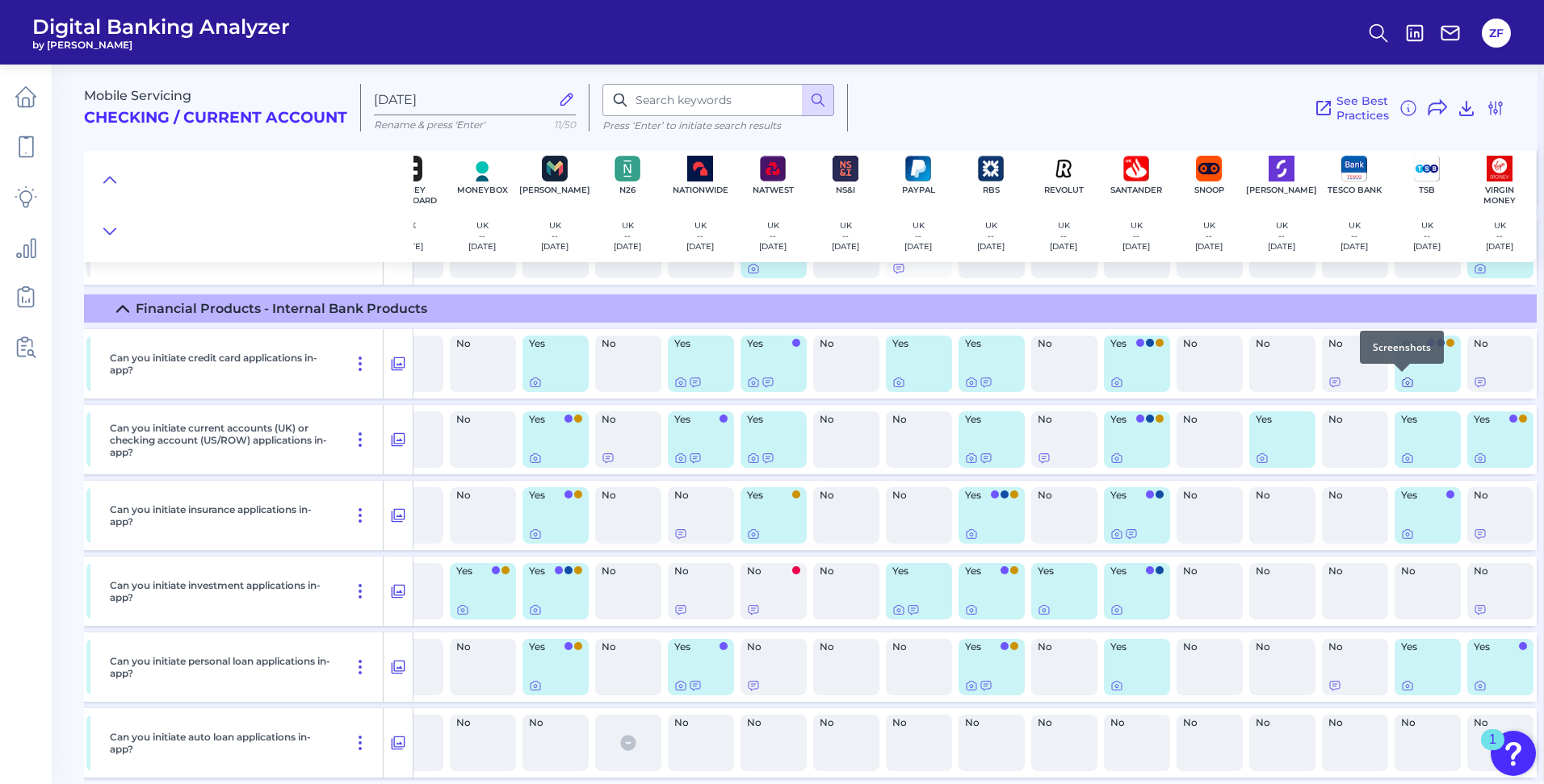
click at [1401, 380] on icon at bounding box center [1407, 382] width 13 height 13
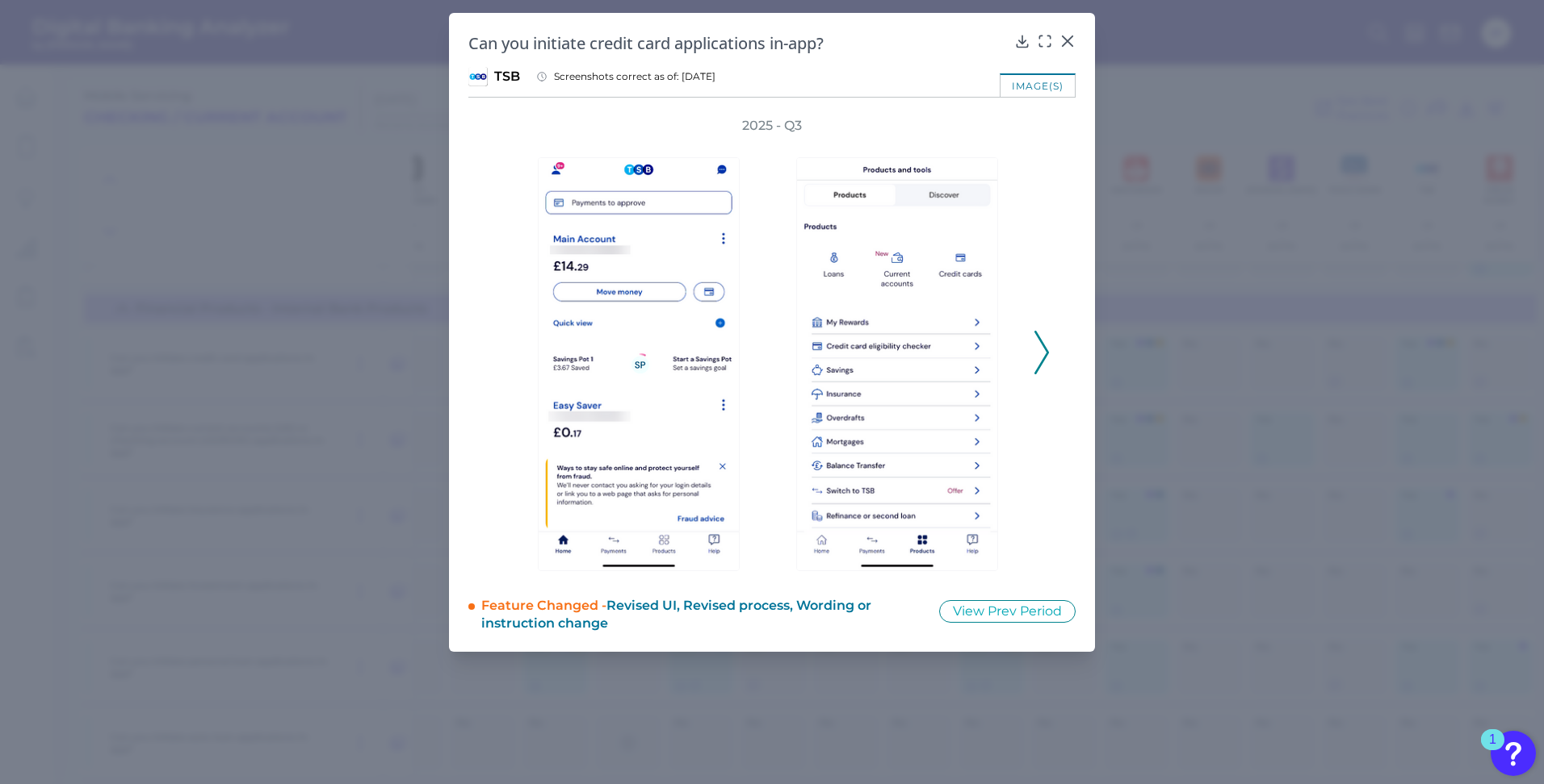
click at [1068, 349] on div "2025 - Q3" at bounding box center [772, 344] width 607 height 454
click at [1060, 349] on div "2025 - Q3" at bounding box center [772, 344] width 607 height 454
click at [1040, 357] on icon at bounding box center [1041, 352] width 15 height 44
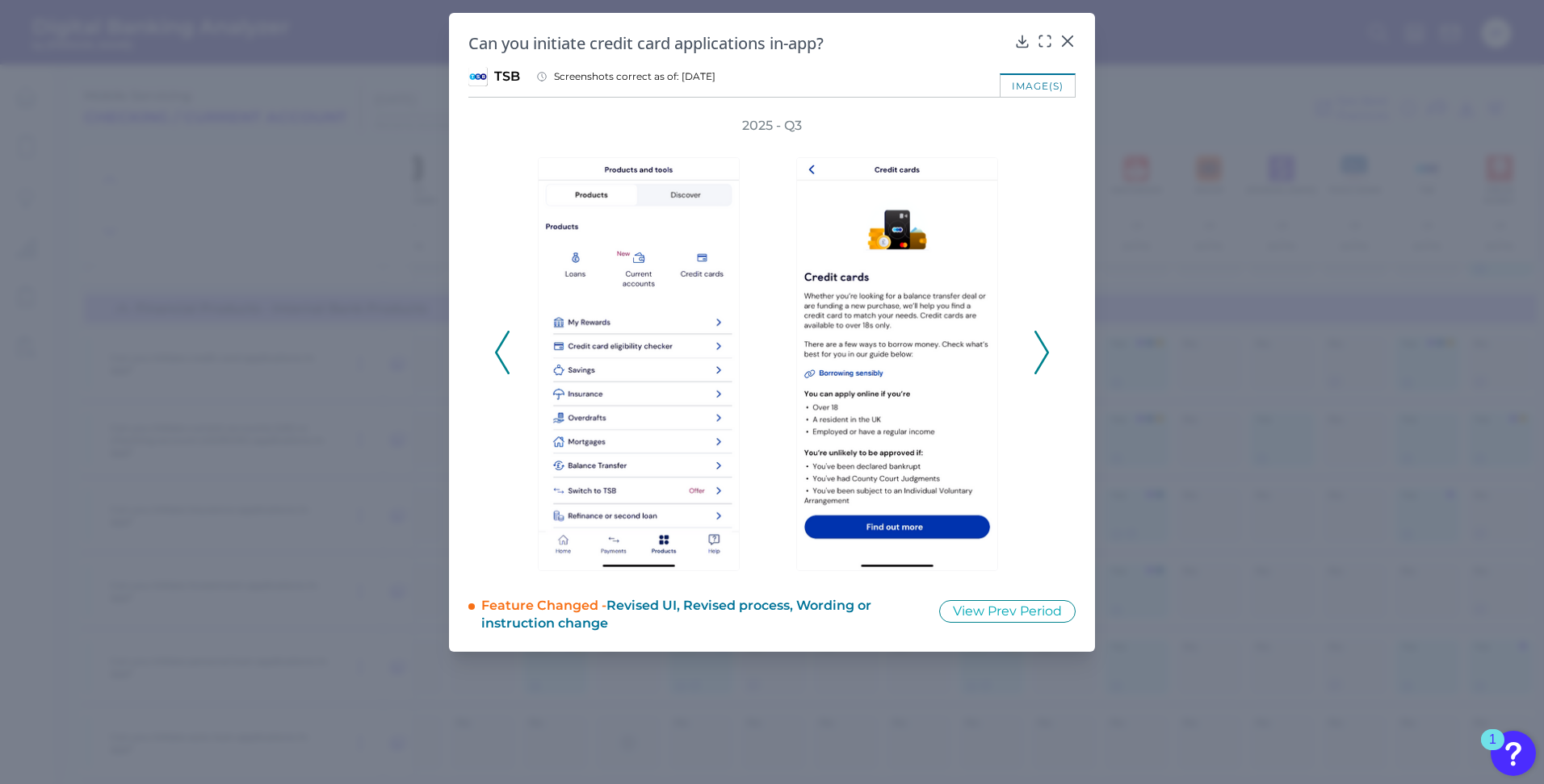
click at [1040, 357] on icon at bounding box center [1041, 352] width 15 height 44
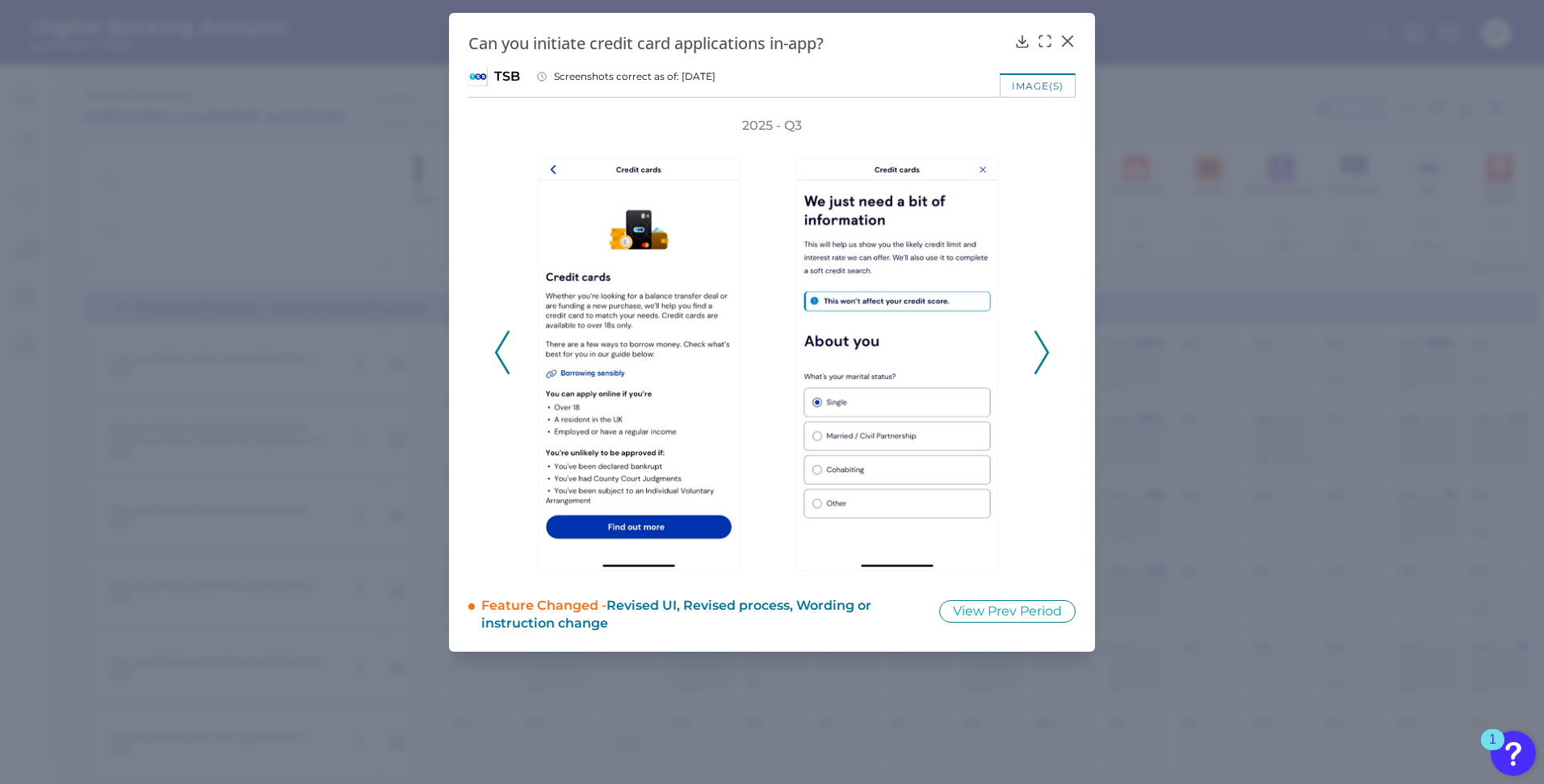
click at [1040, 357] on icon at bounding box center [1041, 352] width 15 height 44
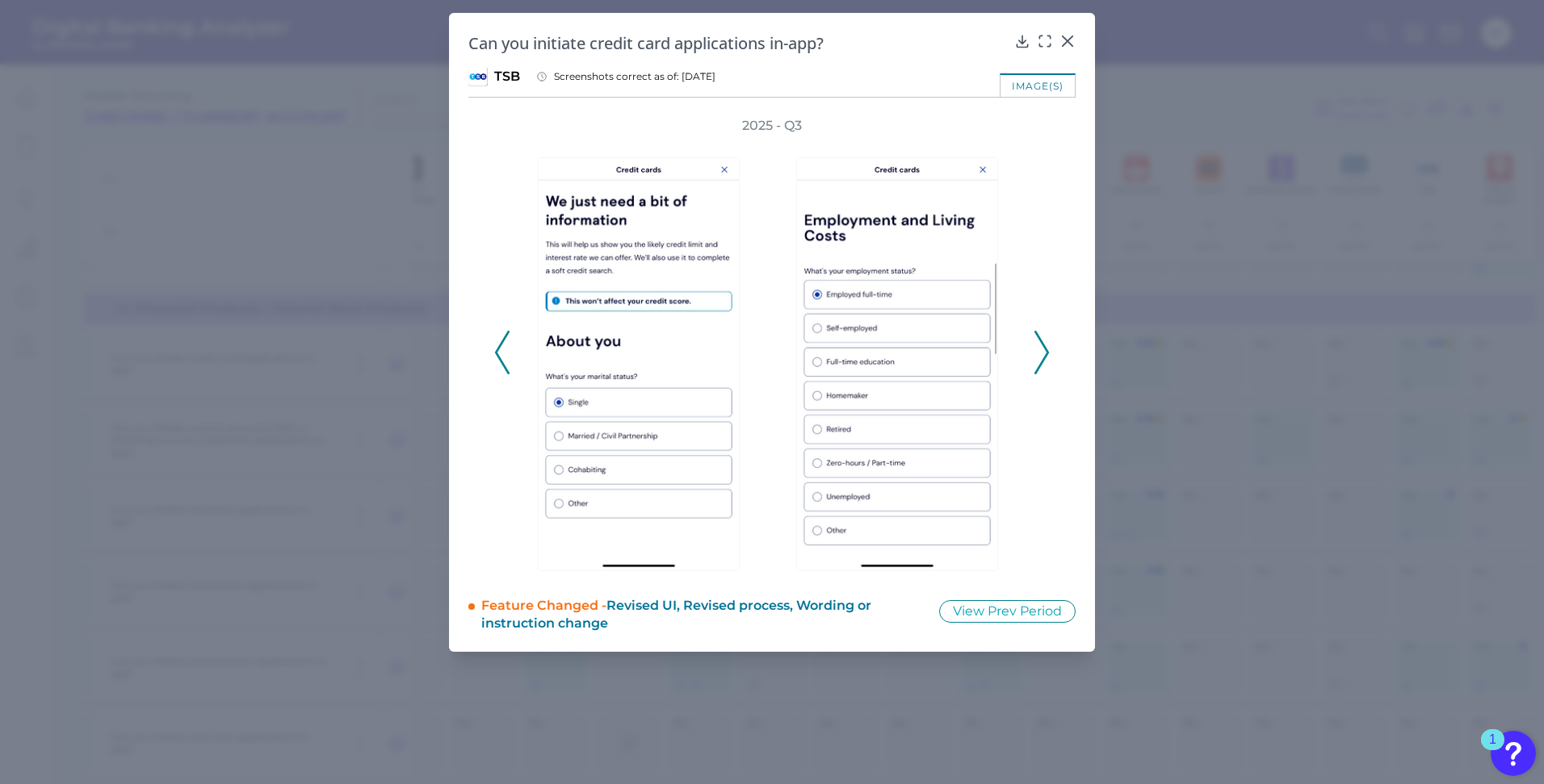
click at [1040, 357] on icon at bounding box center [1041, 352] width 15 height 44
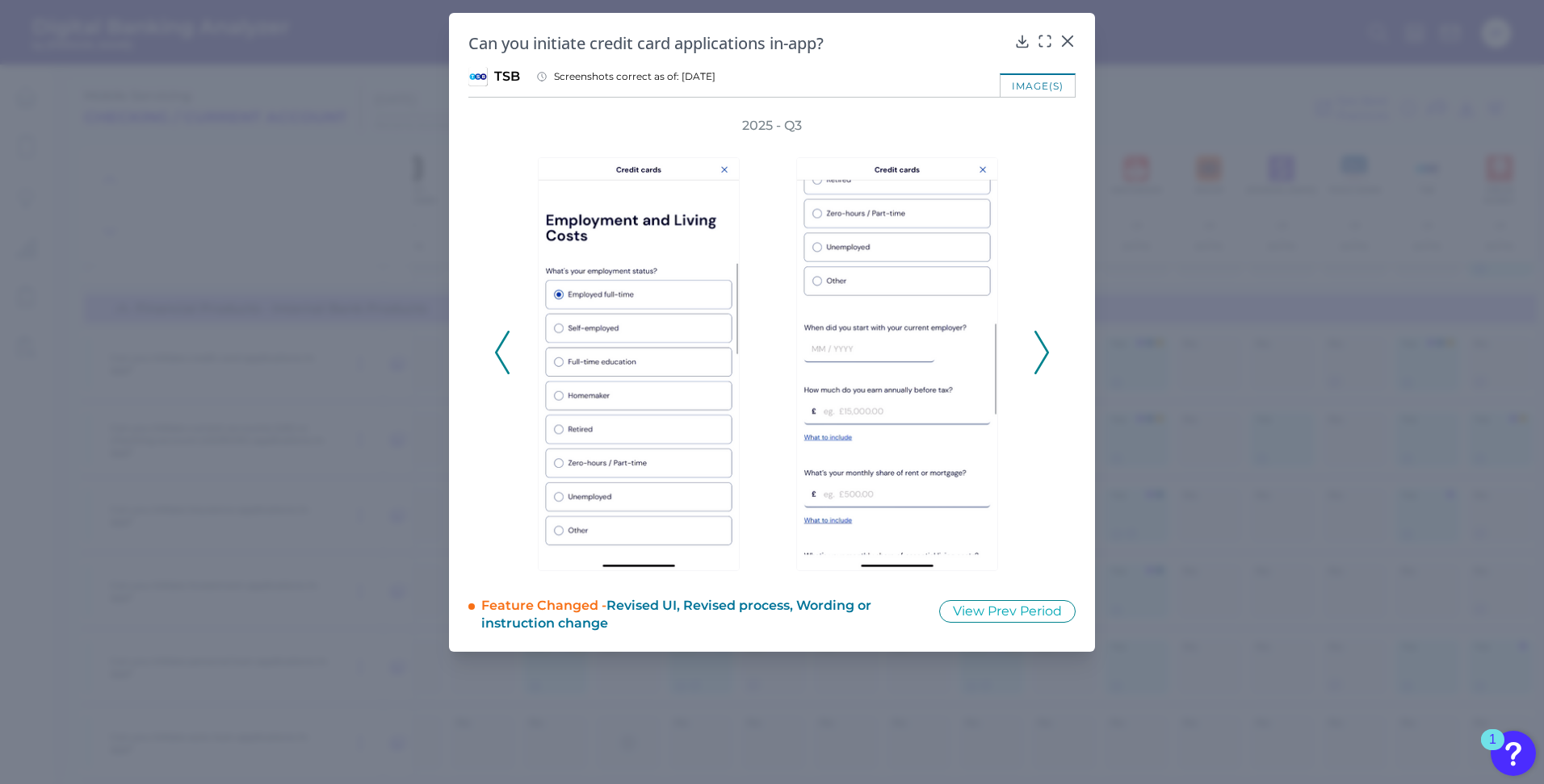
click at [1040, 357] on icon at bounding box center [1041, 352] width 15 height 44
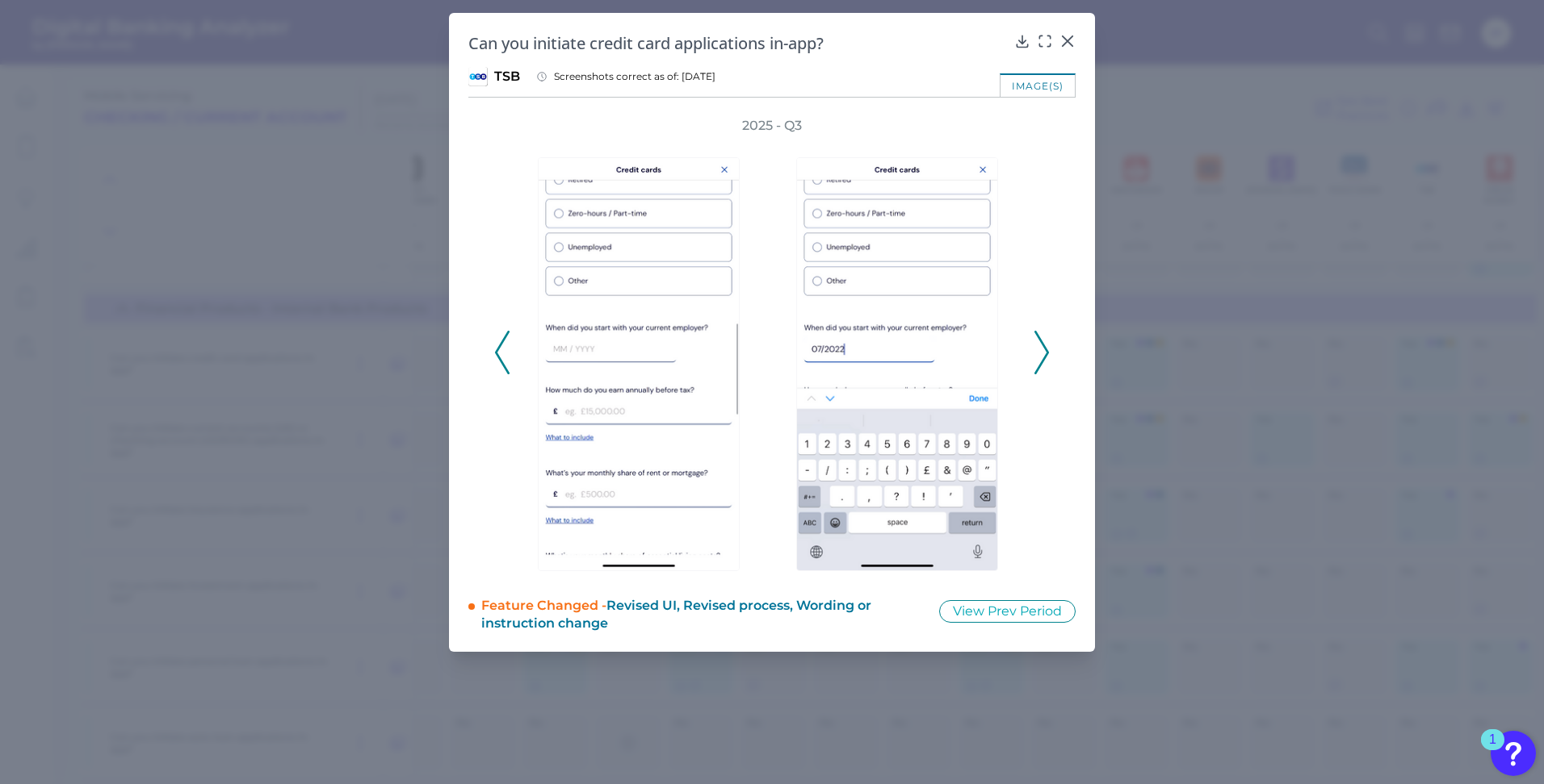
click at [1040, 357] on icon at bounding box center [1041, 352] width 15 height 44
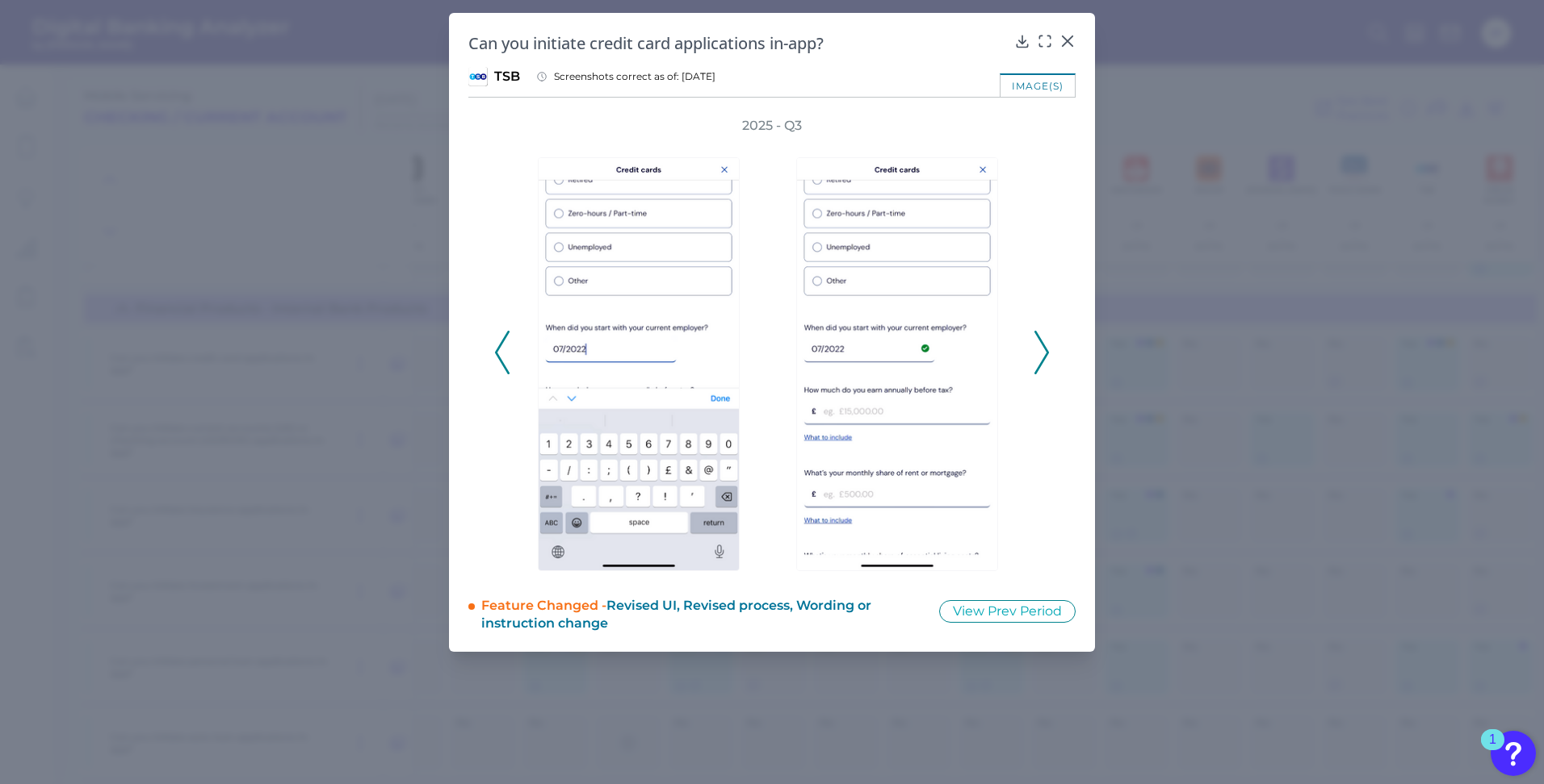
click at [1040, 357] on icon at bounding box center [1041, 352] width 15 height 44
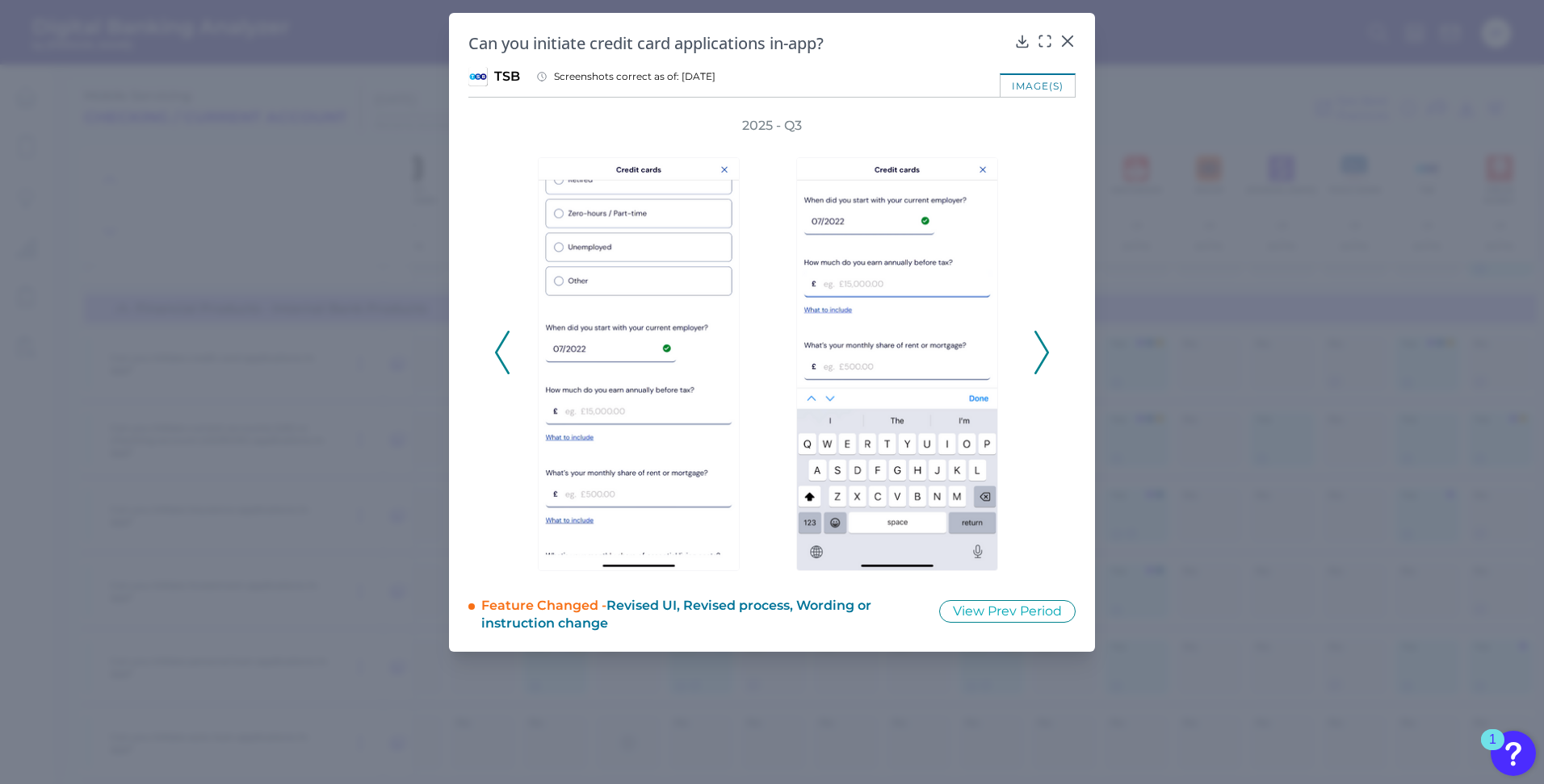
click at [1040, 357] on icon at bounding box center [1041, 352] width 15 height 44
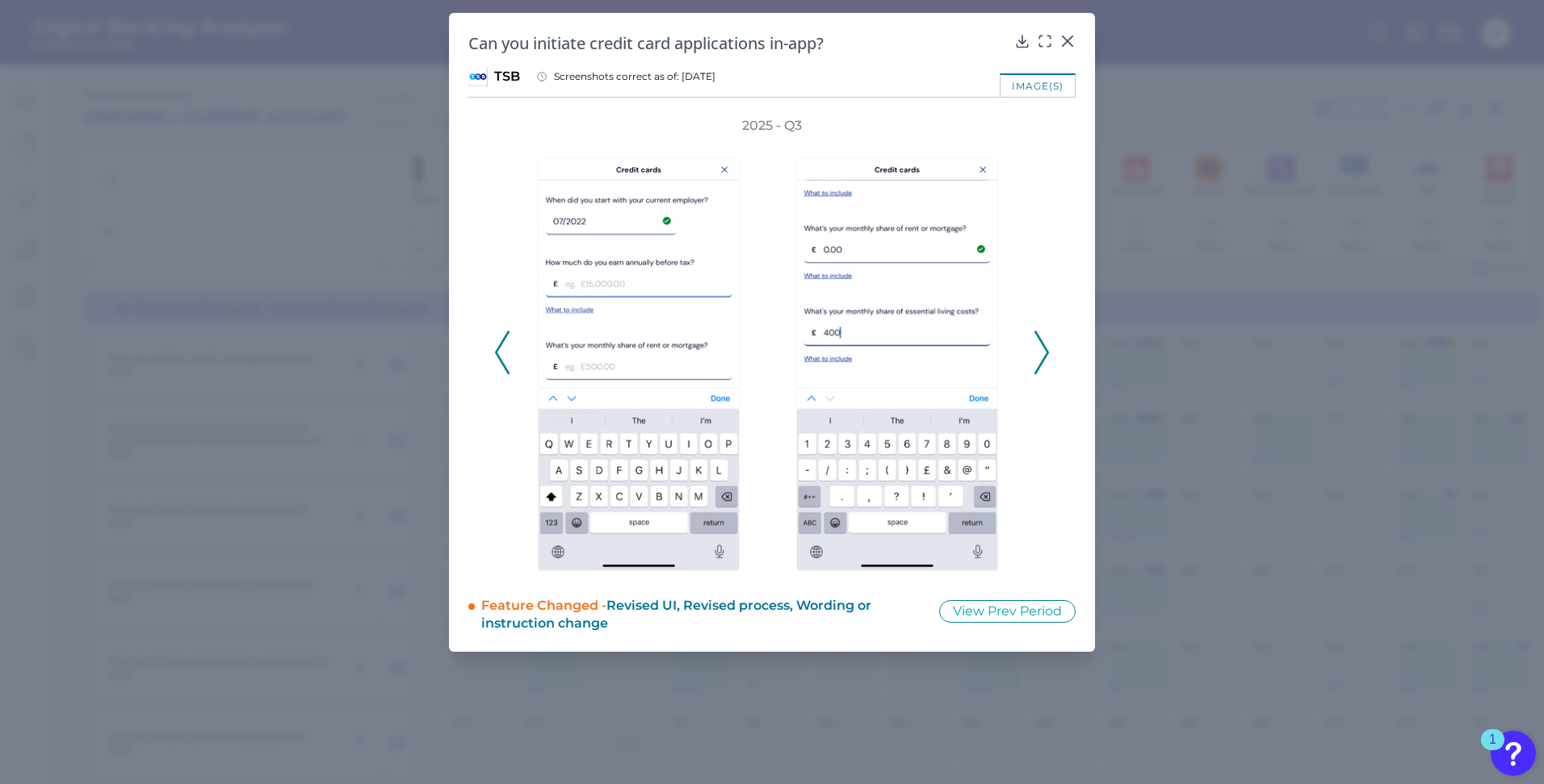
click at [1040, 357] on icon at bounding box center [1041, 352] width 15 height 44
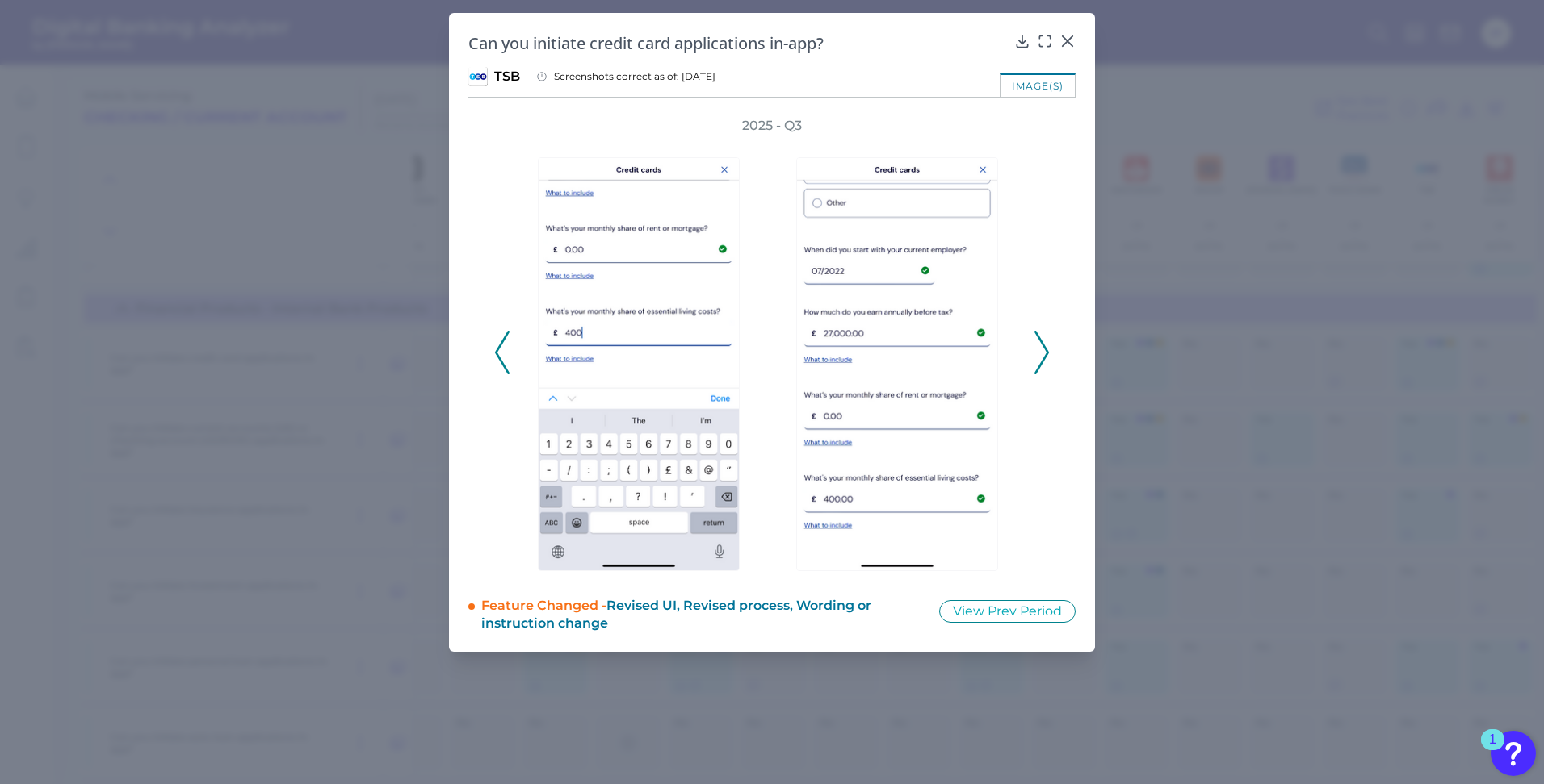
click at [1040, 357] on icon at bounding box center [1041, 352] width 15 height 44
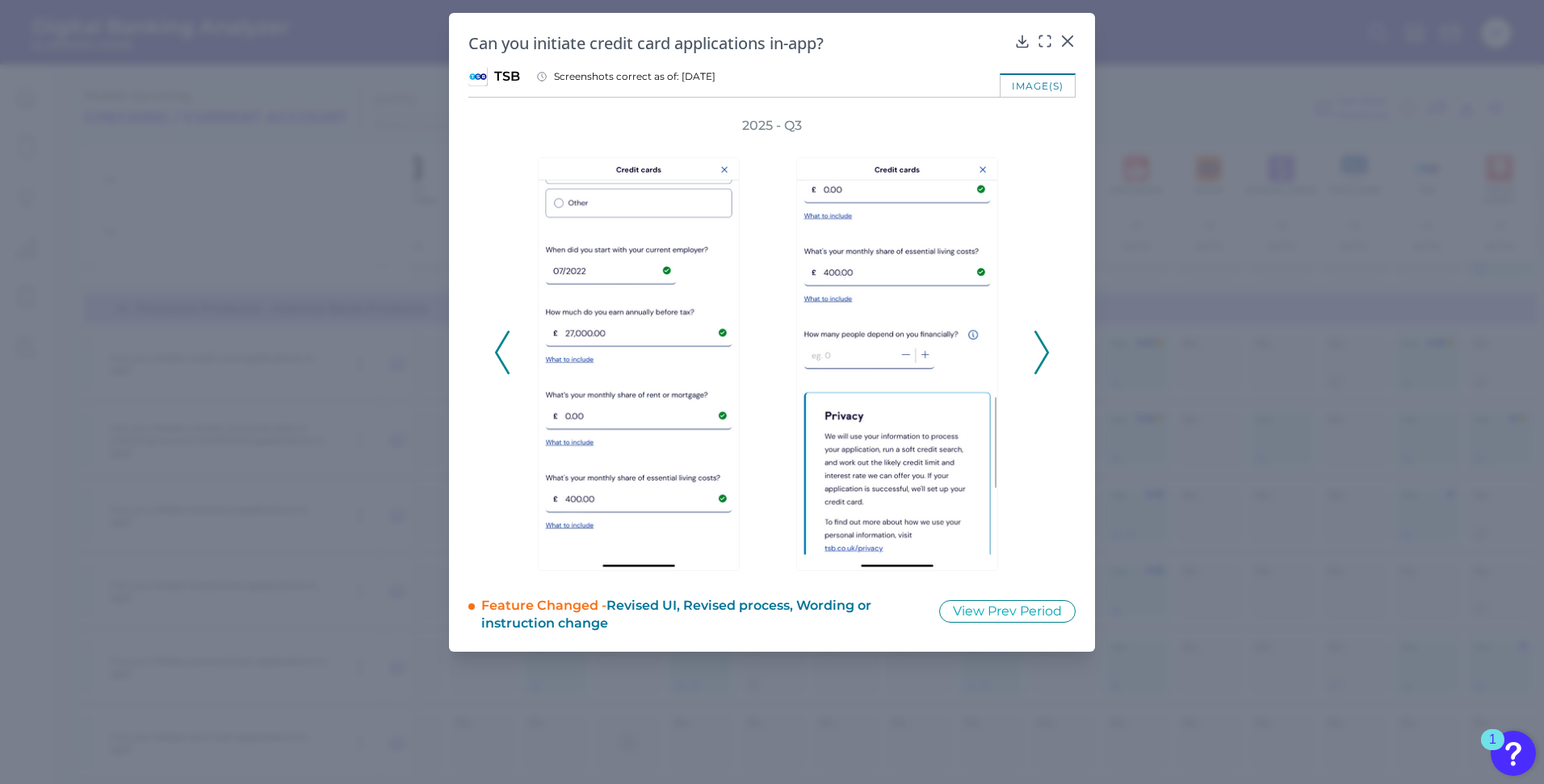
click at [1040, 357] on icon at bounding box center [1041, 352] width 15 height 44
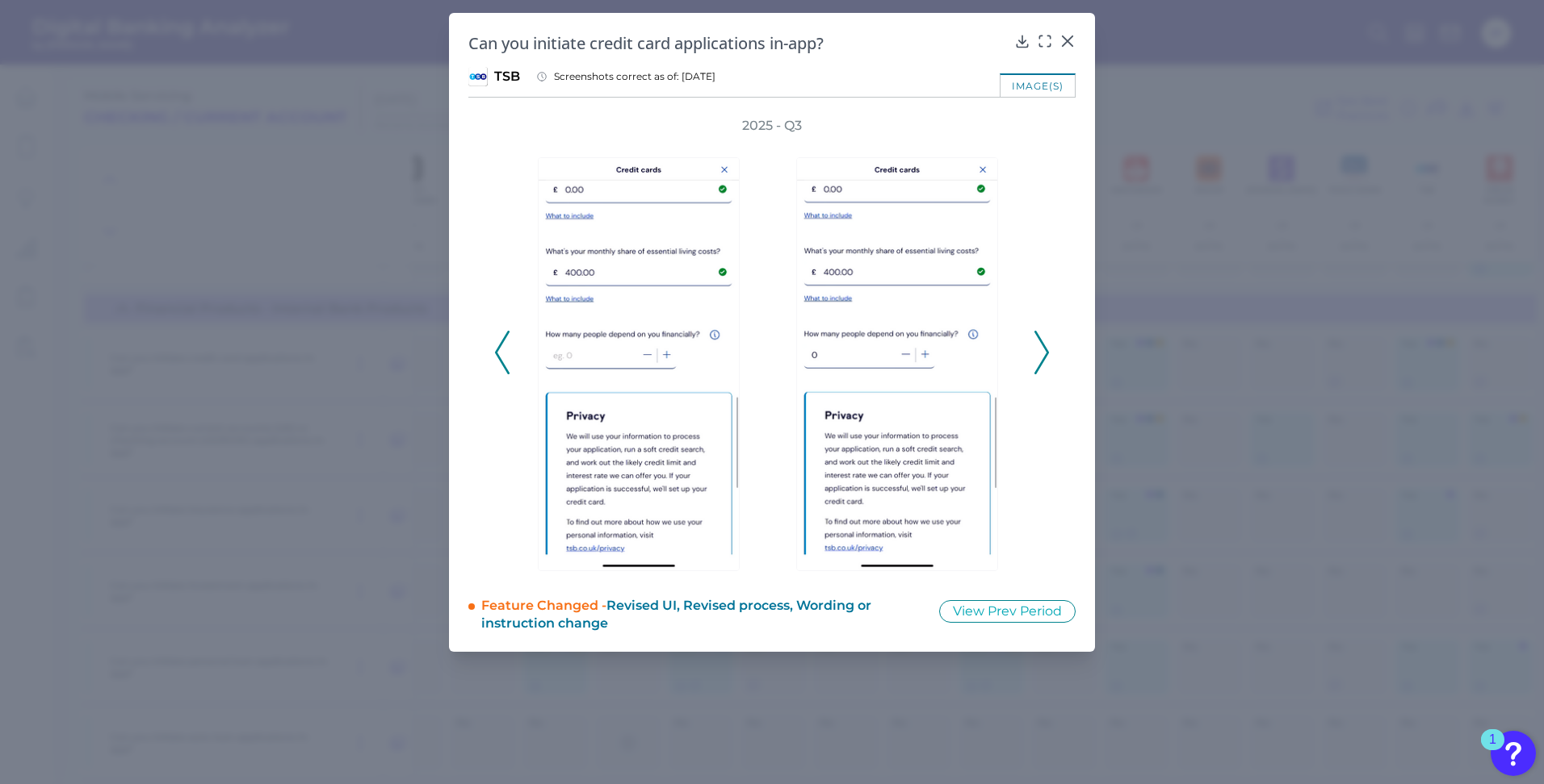
click at [1040, 357] on icon at bounding box center [1041, 352] width 15 height 44
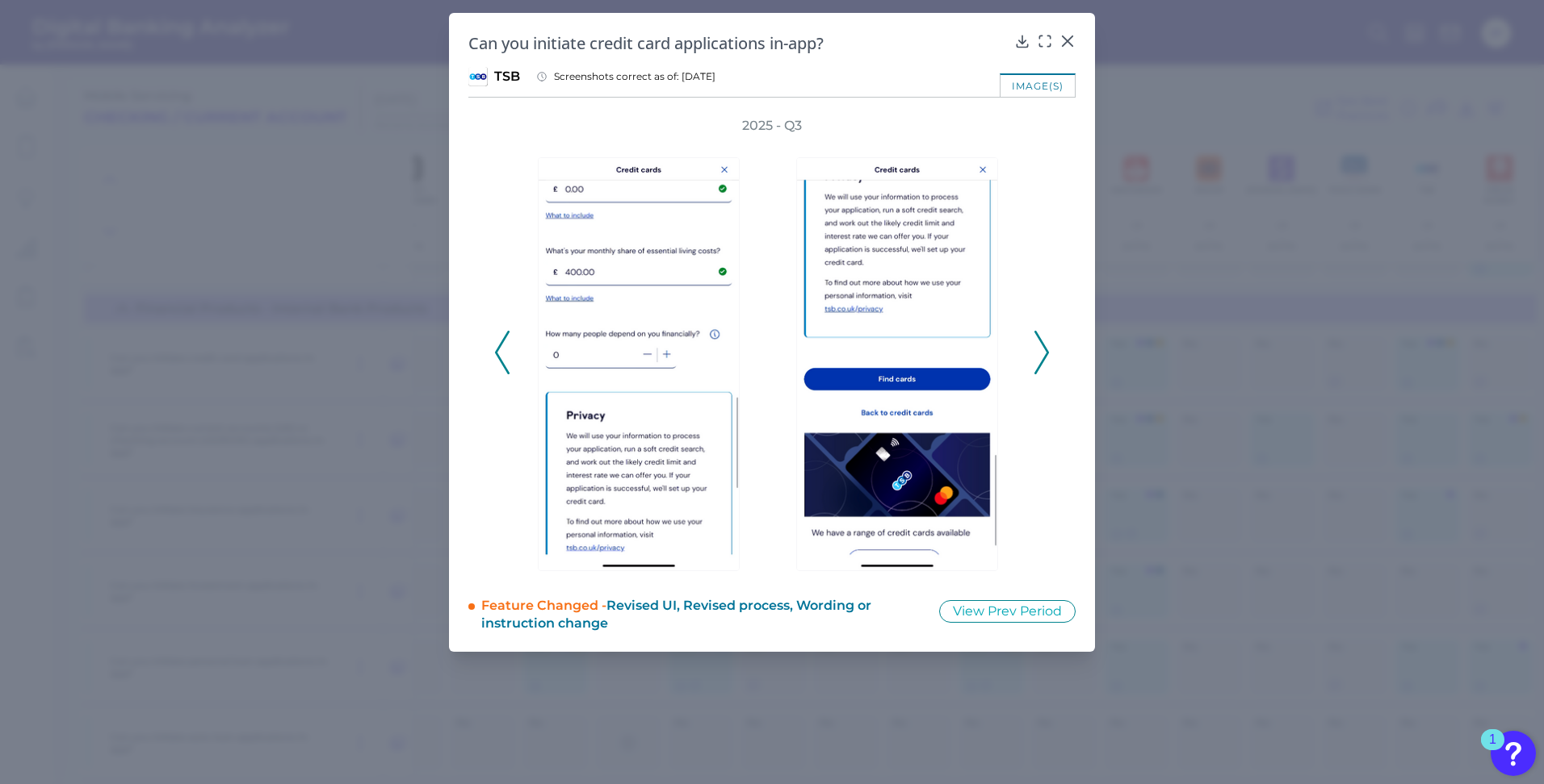
click at [1040, 357] on icon at bounding box center [1041, 352] width 15 height 44
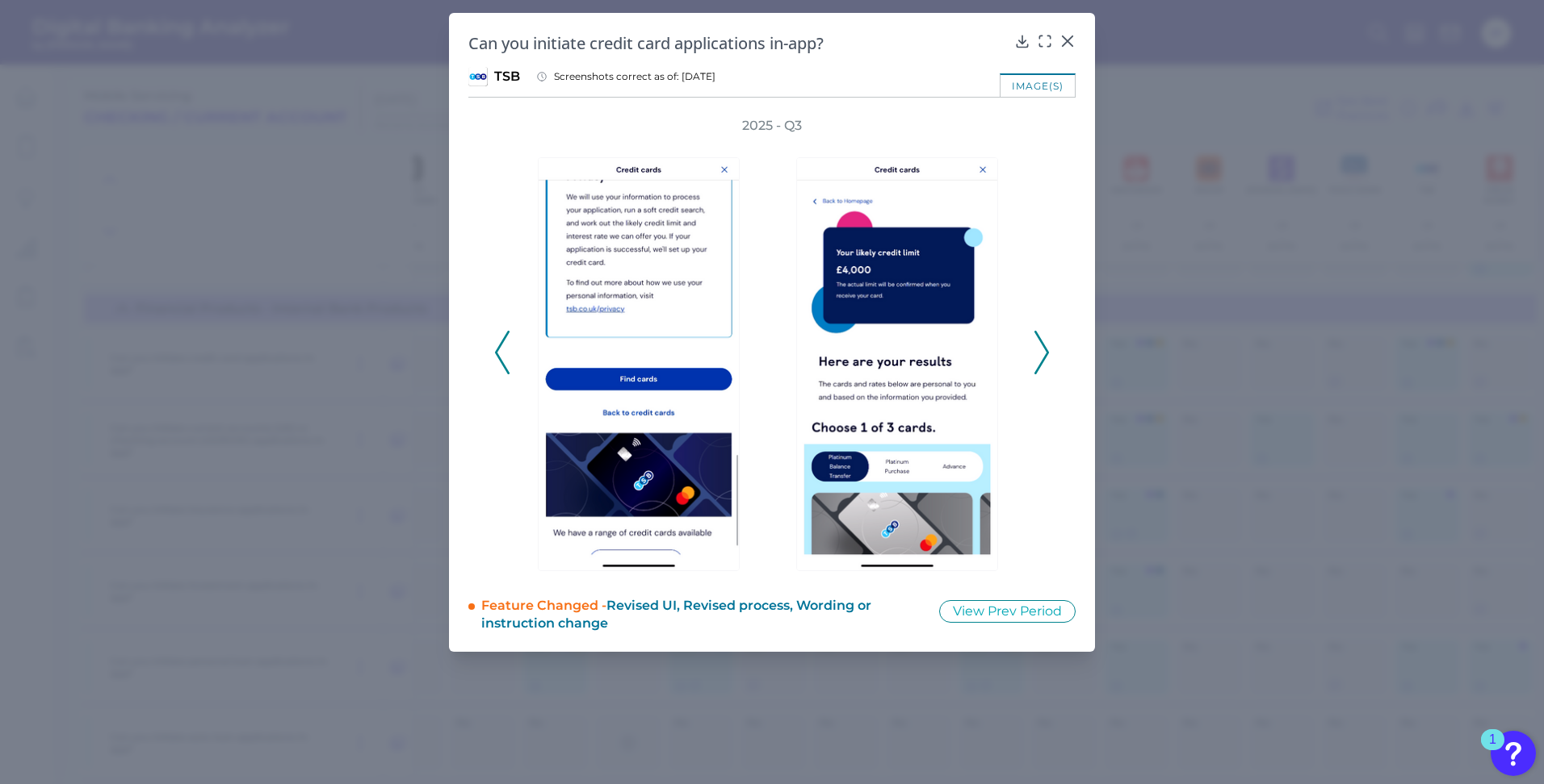
click at [1040, 357] on icon at bounding box center [1041, 352] width 15 height 44
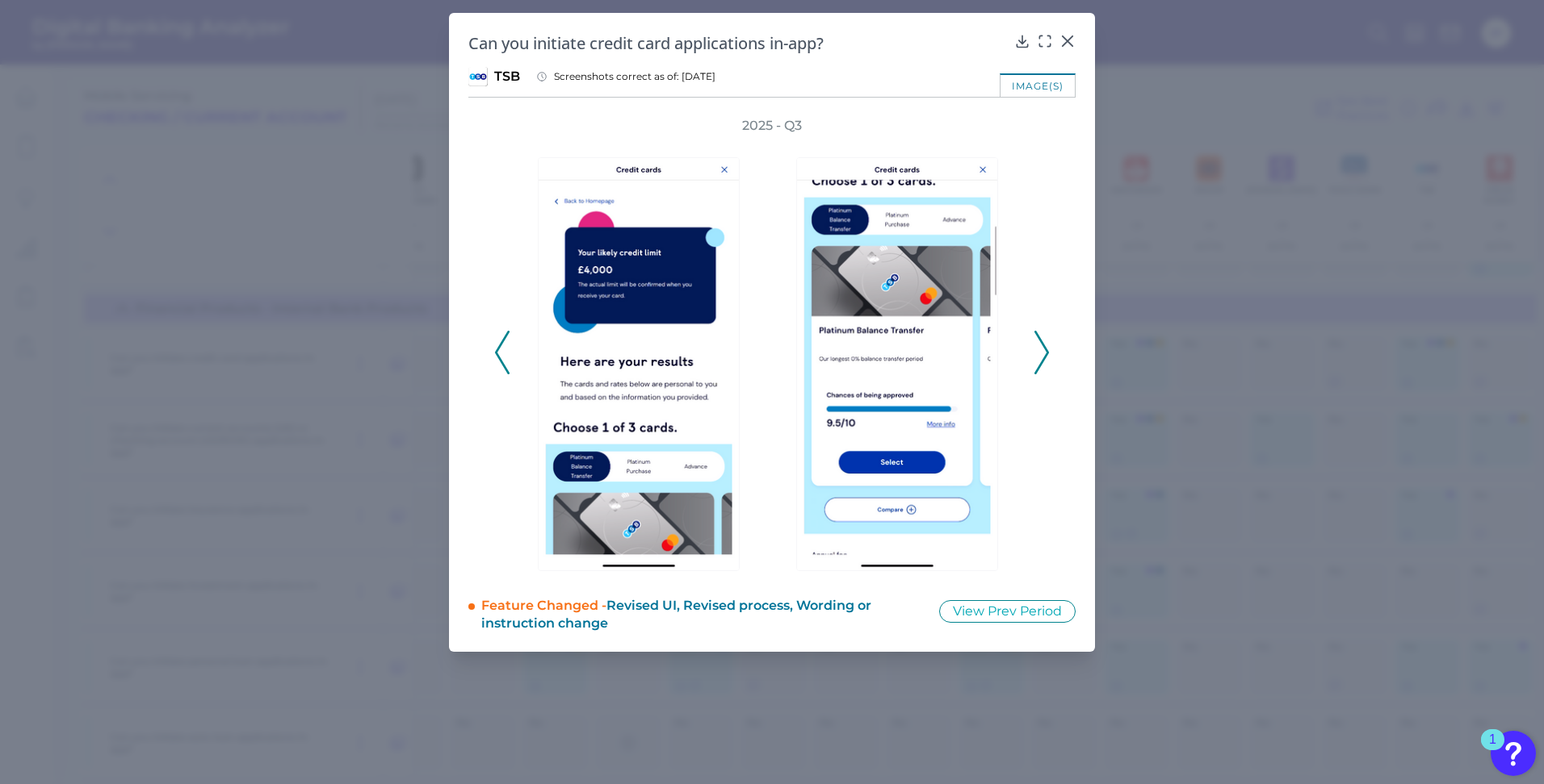
click at [1040, 357] on icon at bounding box center [1041, 352] width 15 height 44
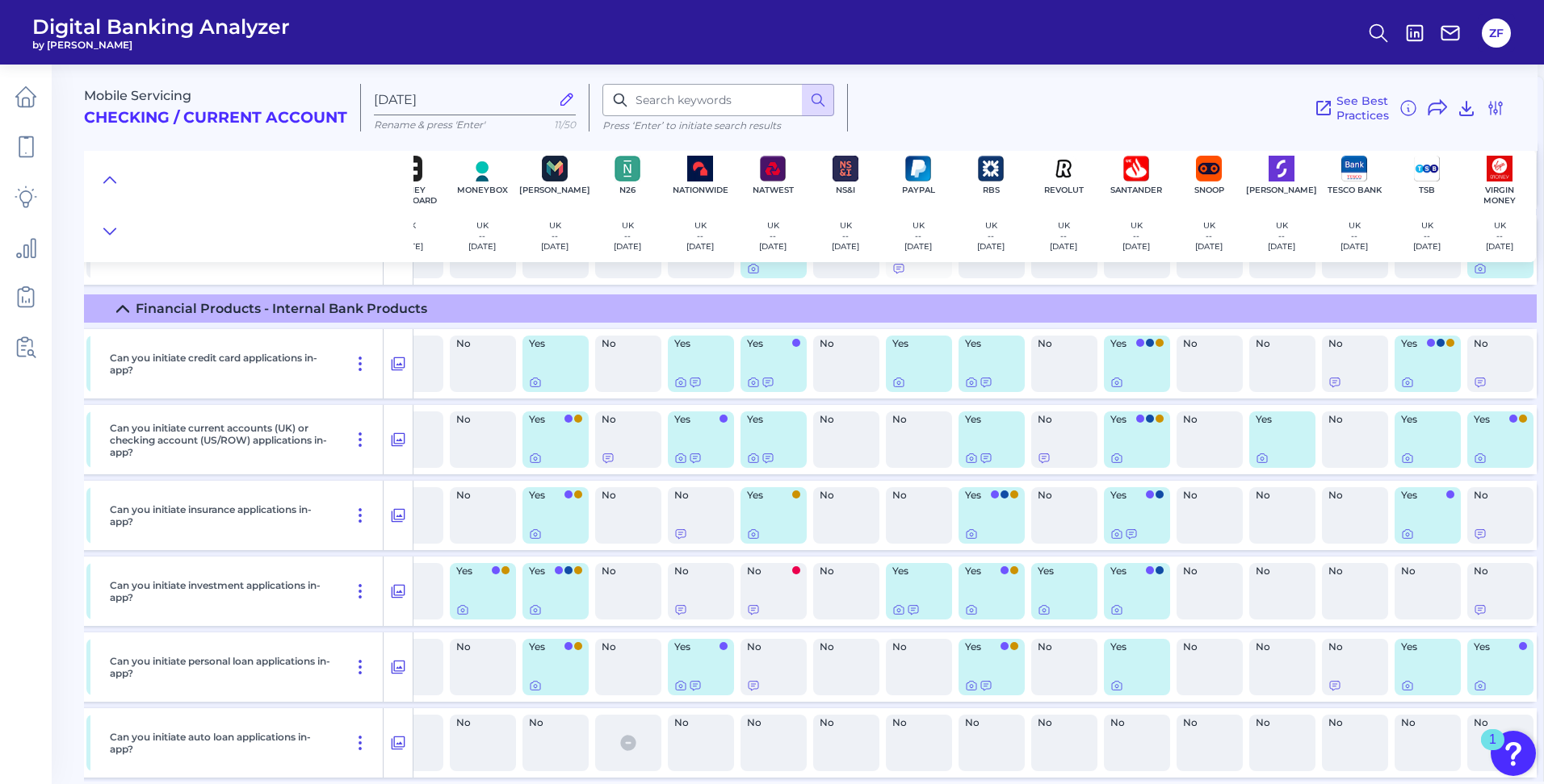
click at [298, 246] on div at bounding box center [248, 206] width 329 height 113
